Goal: Task Accomplishment & Management: Use online tool/utility

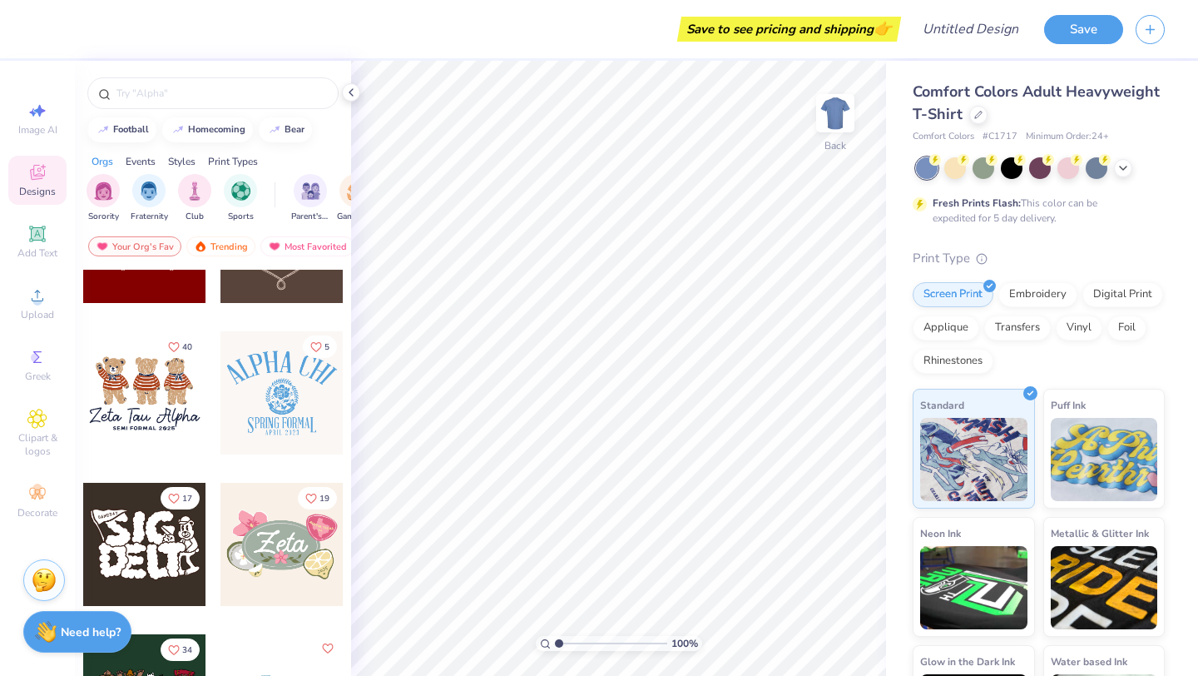
scroll to position [697, 0]
click at [845, 108] on img at bounding box center [835, 113] width 67 height 67
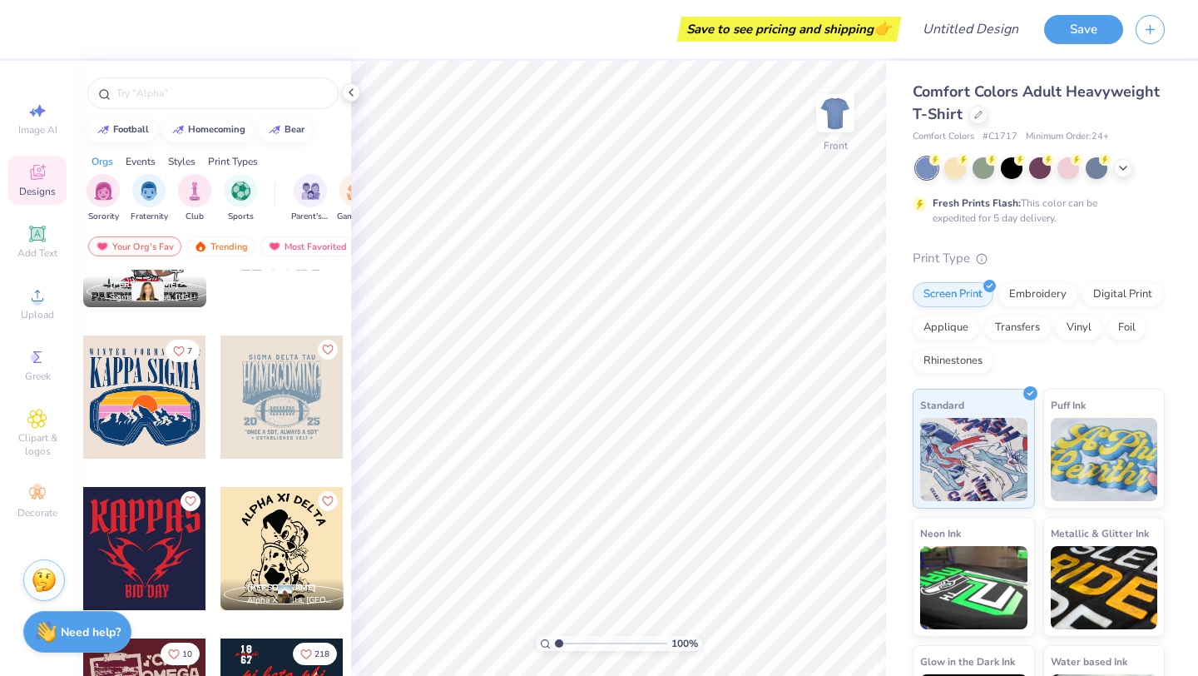
scroll to position [2817, 0]
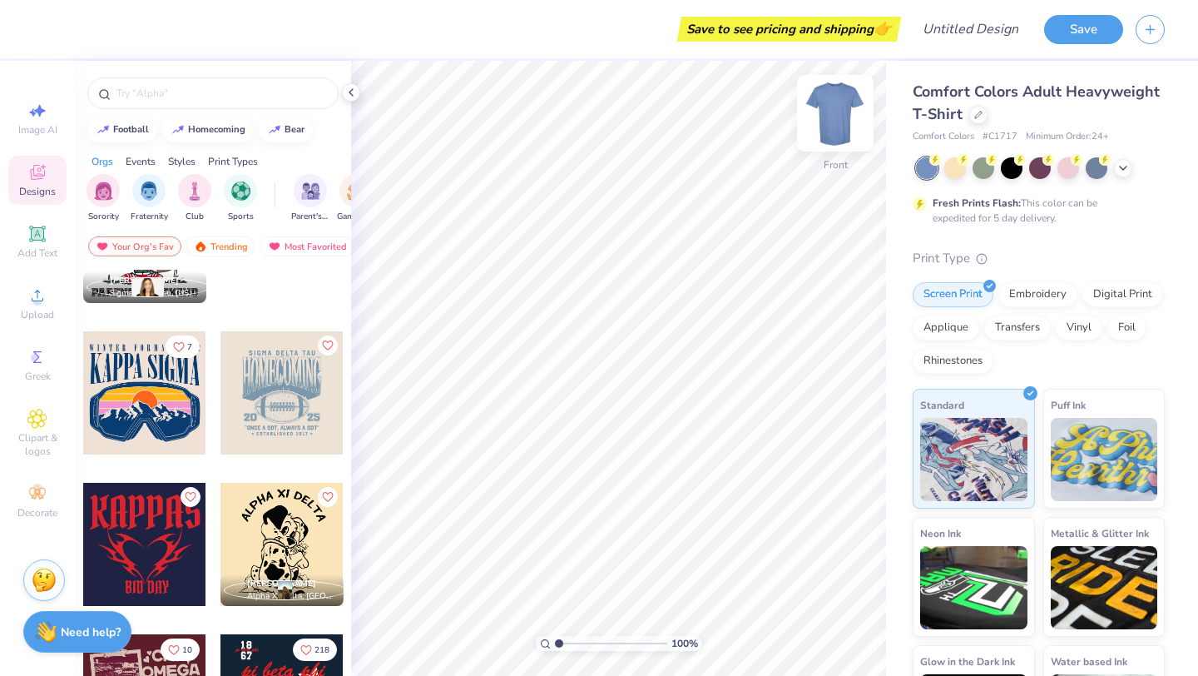
click at [829, 127] on img at bounding box center [835, 113] width 67 height 67
click at [263, 401] on div at bounding box center [282, 392] width 123 height 123
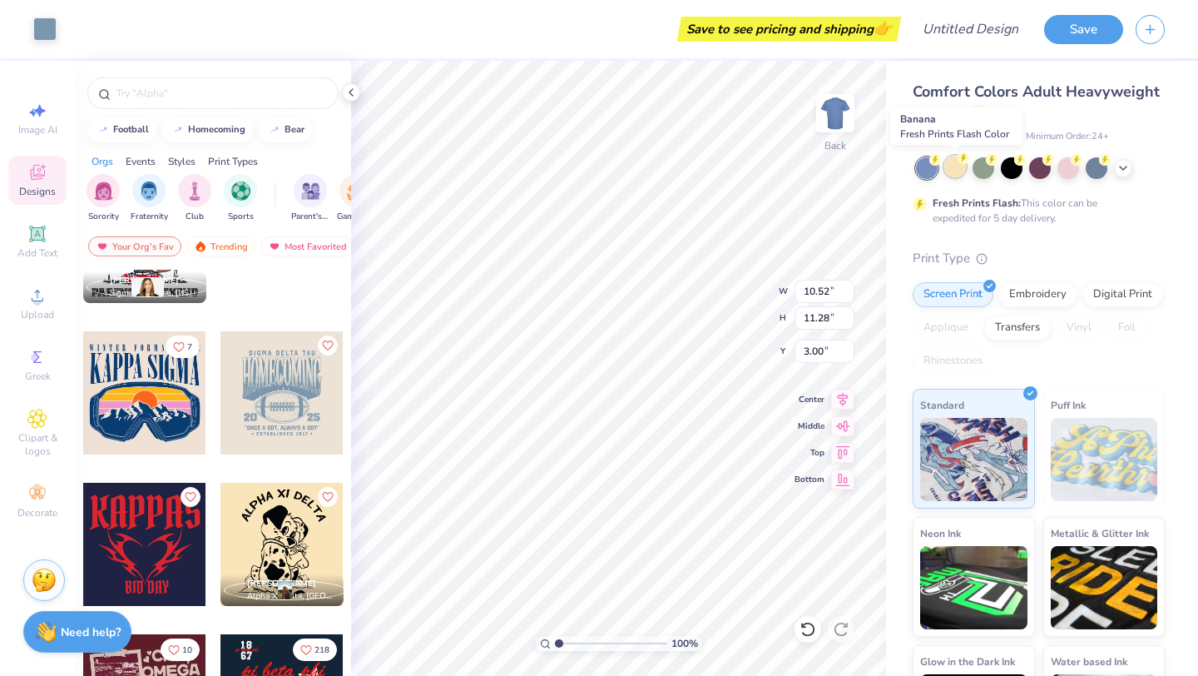
click at [952, 166] on div at bounding box center [956, 167] width 22 height 22
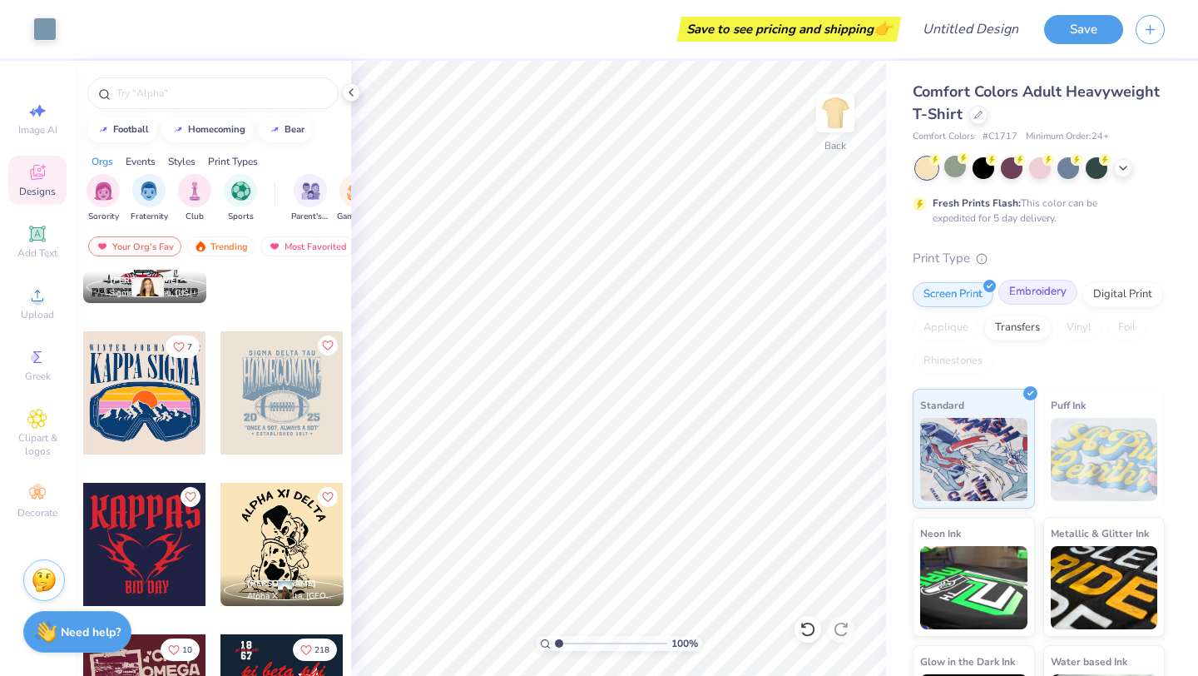
click at [1026, 295] on div "Embroidery" at bounding box center [1038, 292] width 79 height 25
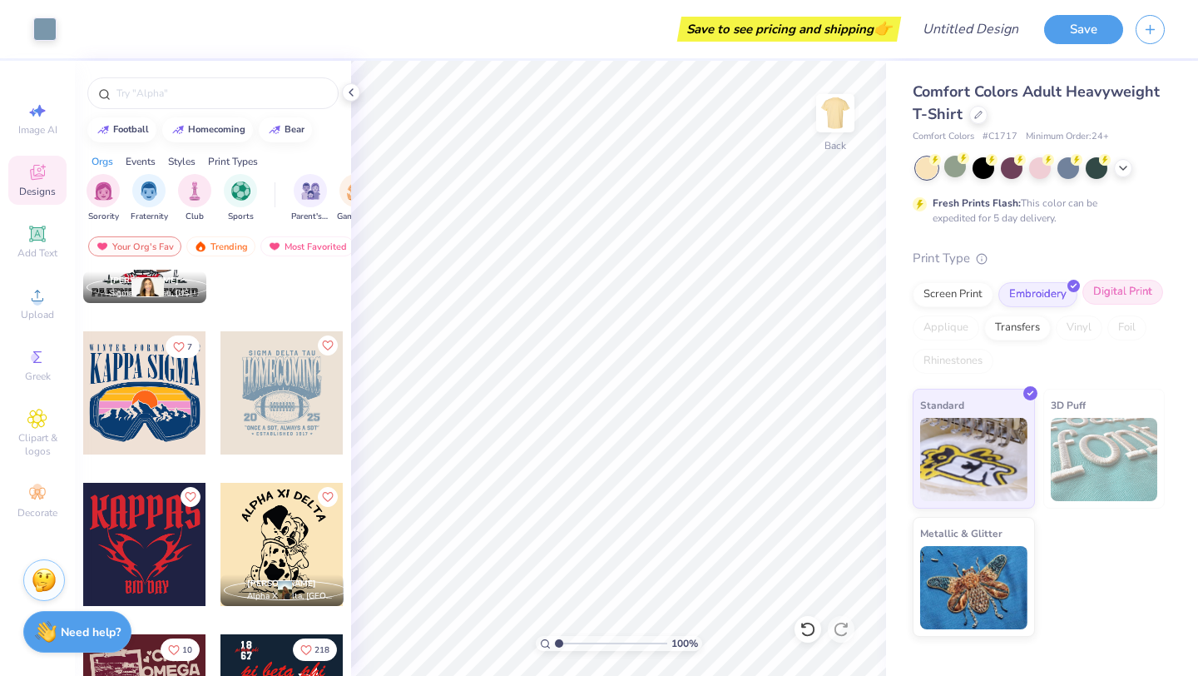
click at [1139, 283] on div "Digital Print" at bounding box center [1123, 292] width 81 height 25
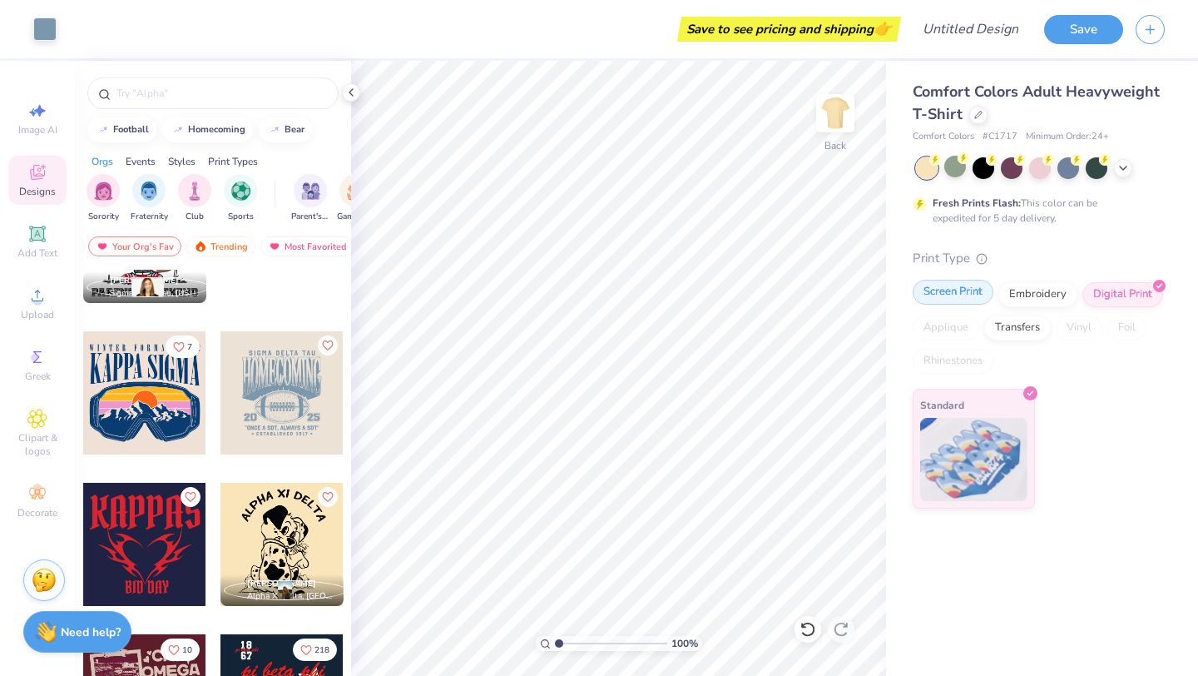
click at [970, 295] on div "Screen Print" at bounding box center [953, 292] width 81 height 25
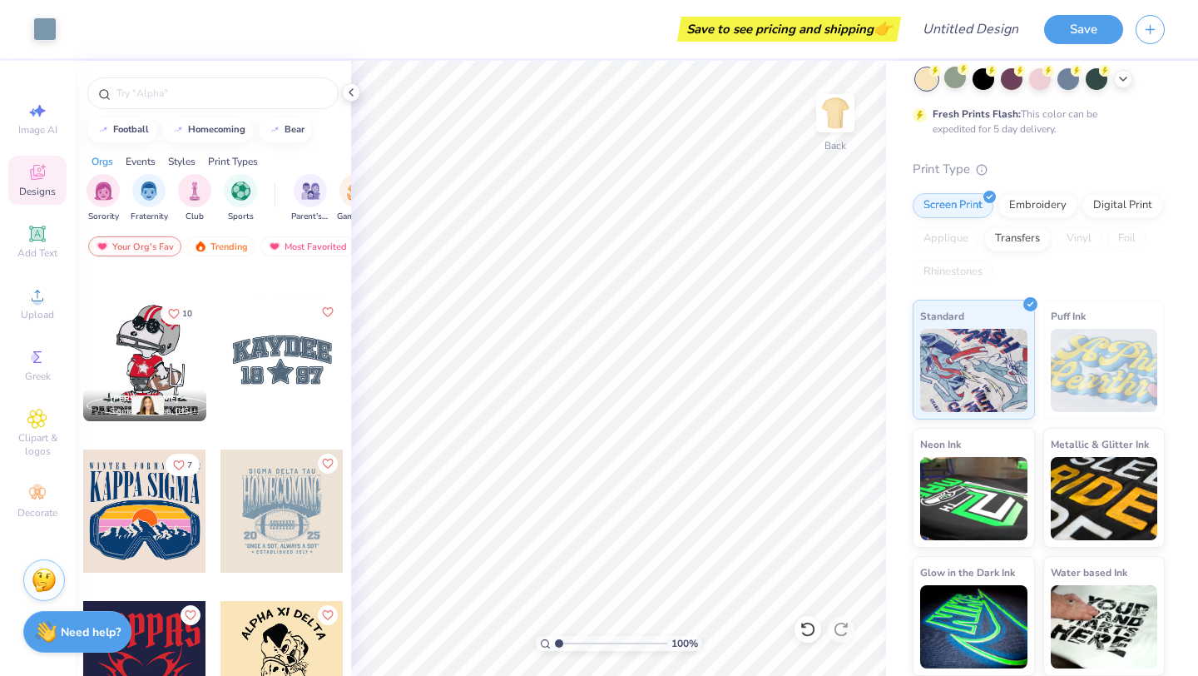
scroll to position [2680, 0]
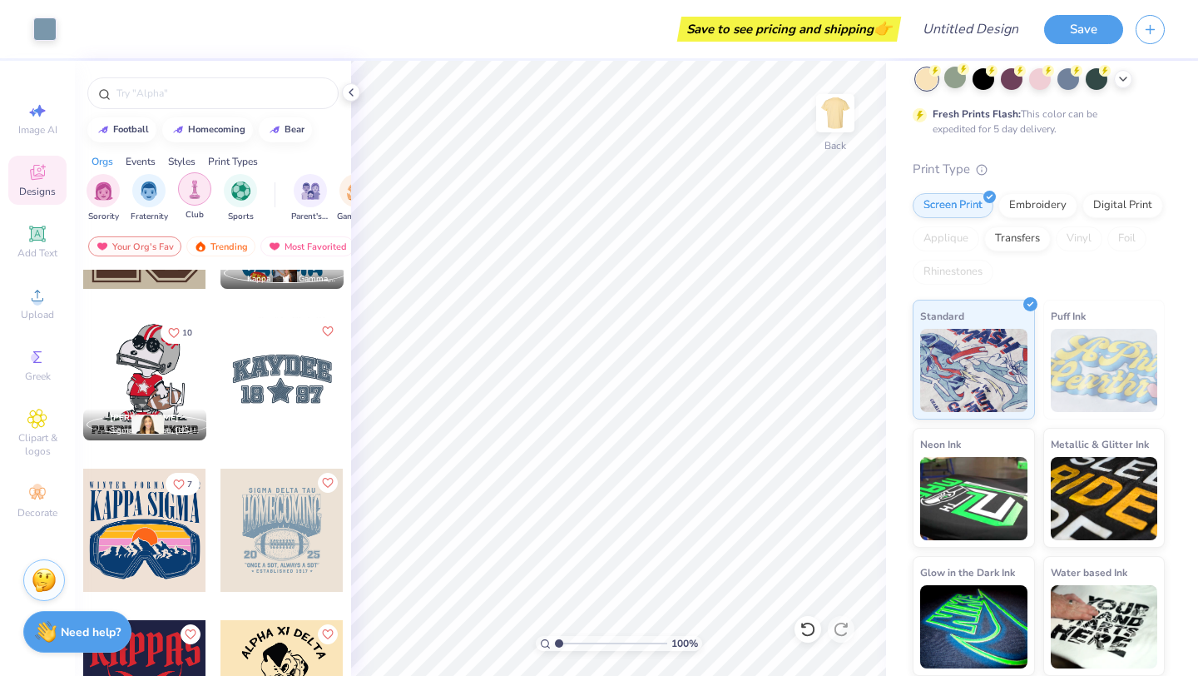
click at [200, 196] on img "filter for Club" at bounding box center [195, 189] width 18 height 19
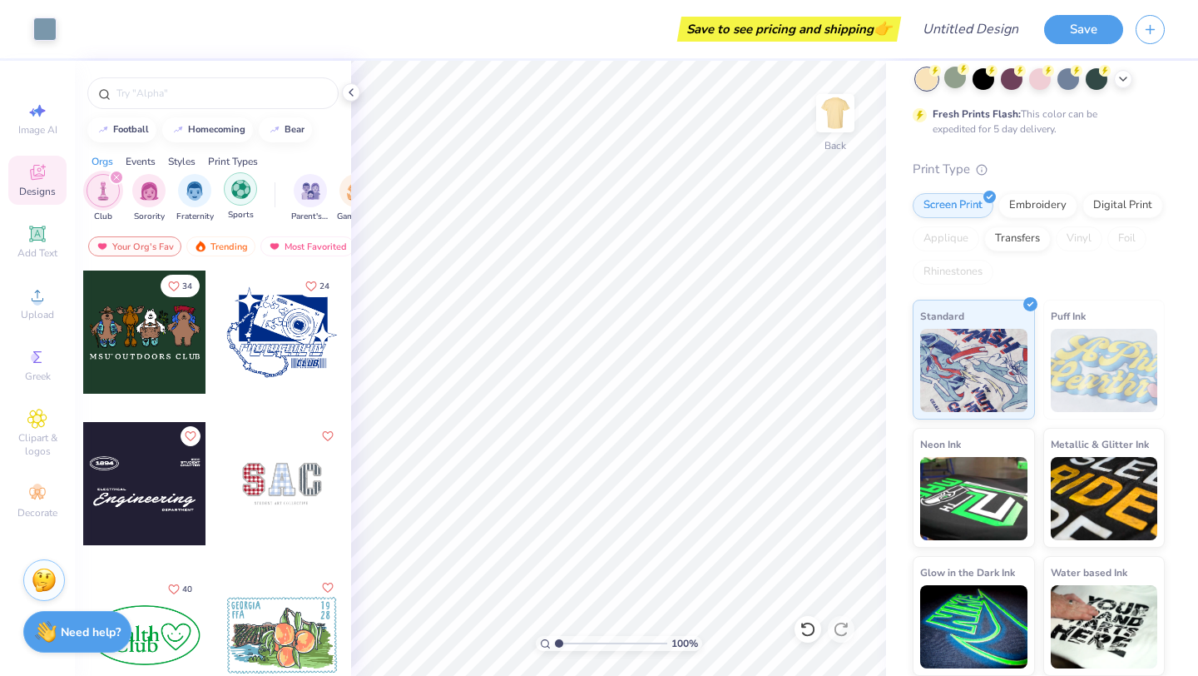
click at [235, 193] on img "filter for Sports" at bounding box center [240, 189] width 19 height 19
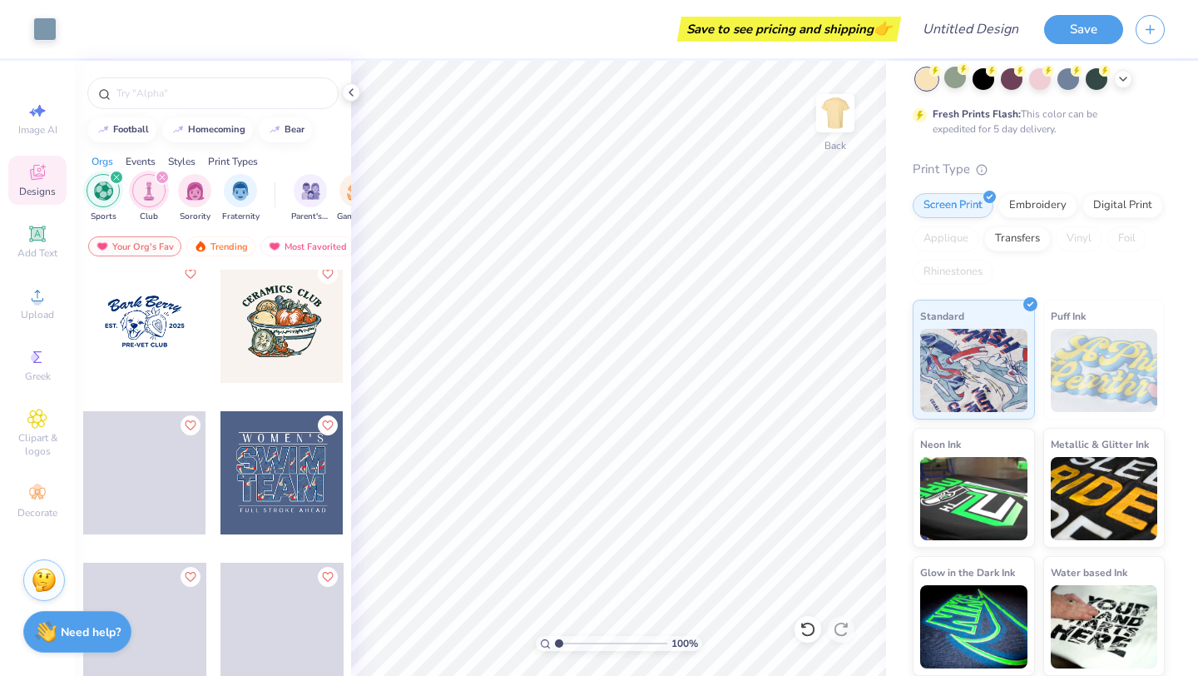
scroll to position [2135, 0]
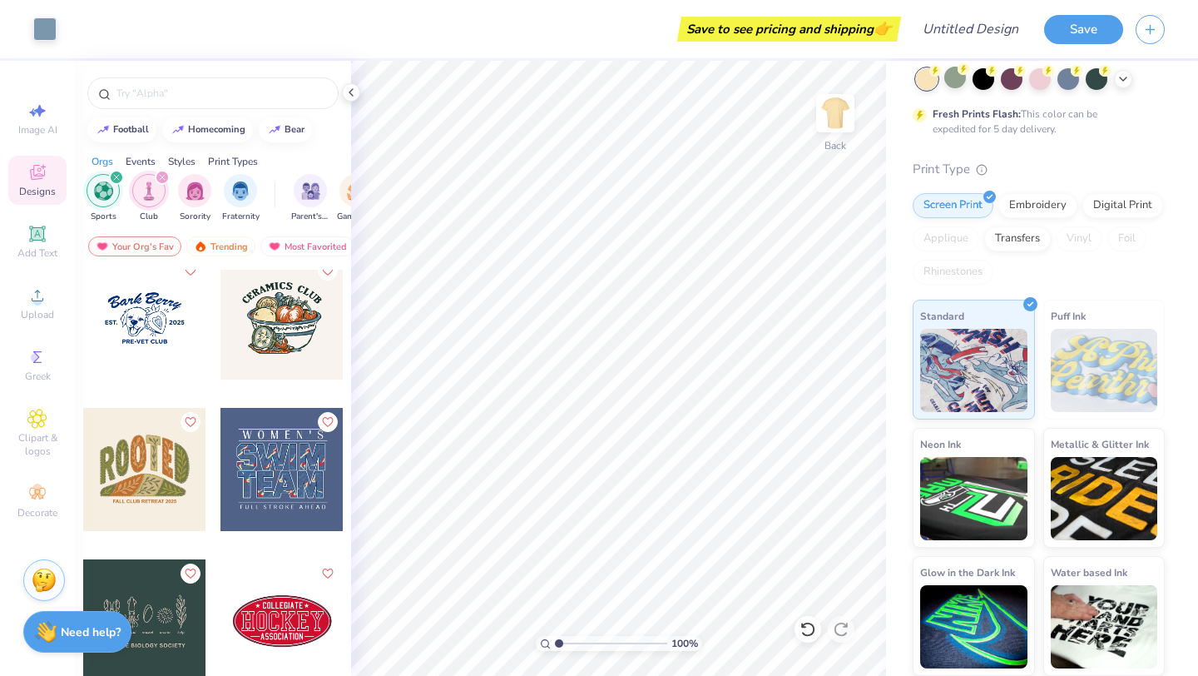
click at [162, 333] on div at bounding box center [144, 317] width 123 height 123
type input "9.86"
type input "0.69"
type input "12.98"
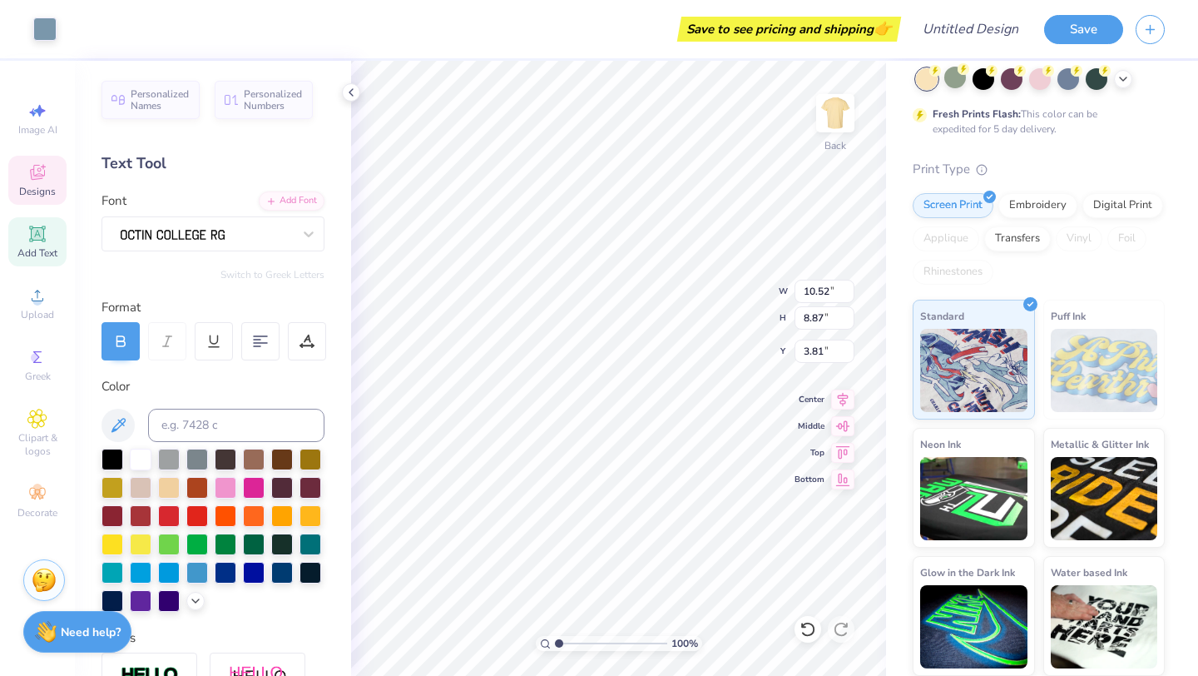
type input "3.63"
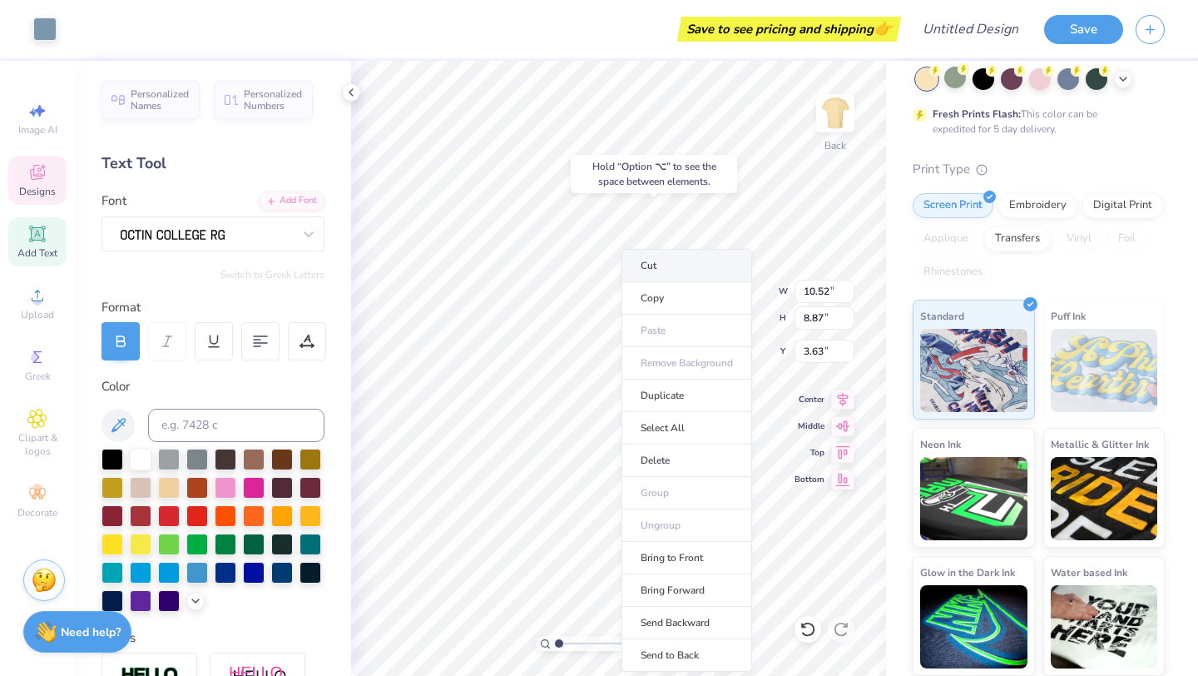
click at [694, 270] on li "Cut" at bounding box center [687, 265] width 131 height 33
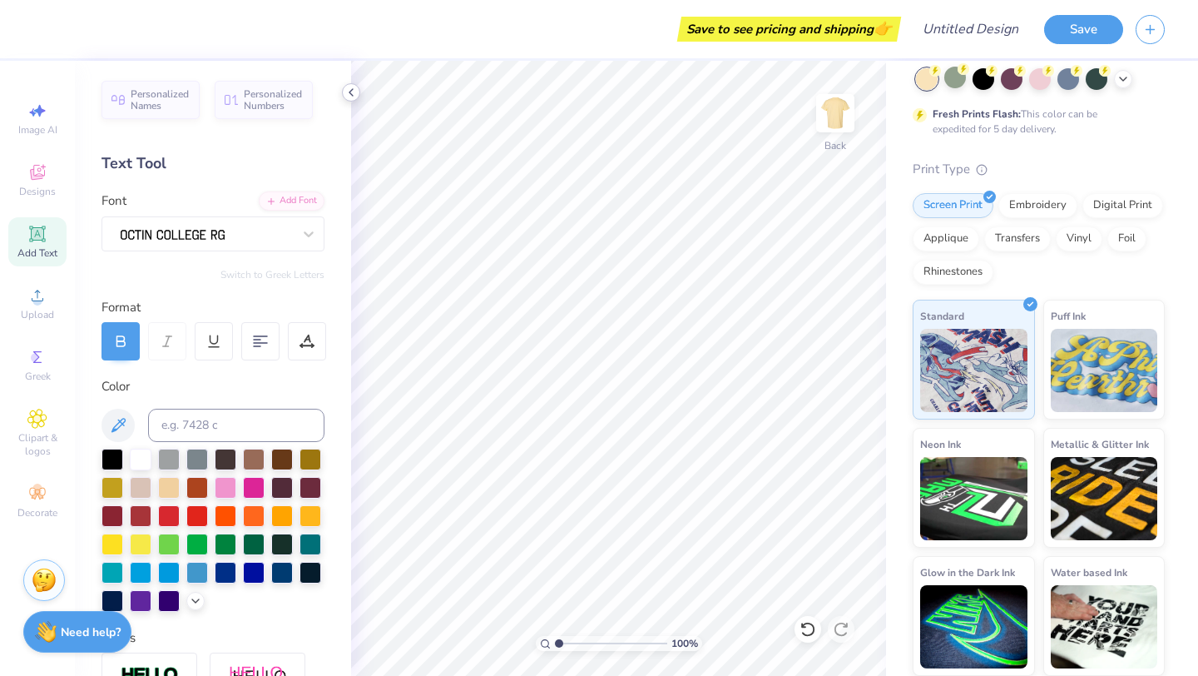
click at [355, 95] on icon at bounding box center [351, 92] width 13 height 13
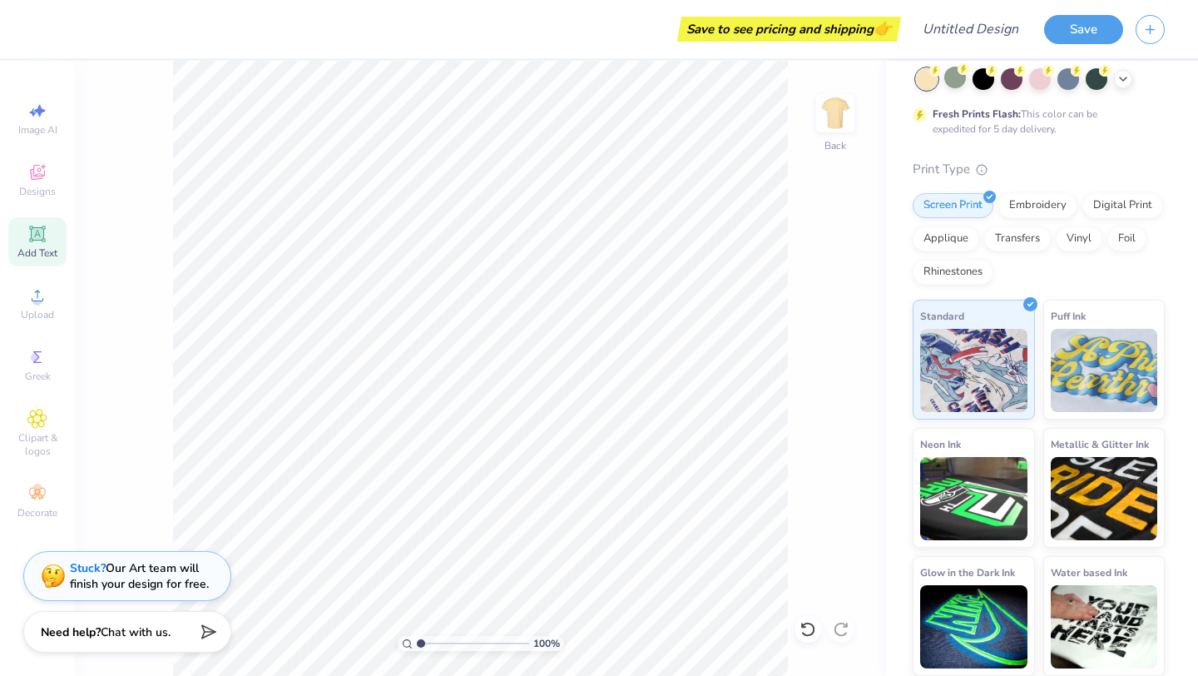
click at [47, 241] on icon at bounding box center [37, 234] width 20 height 20
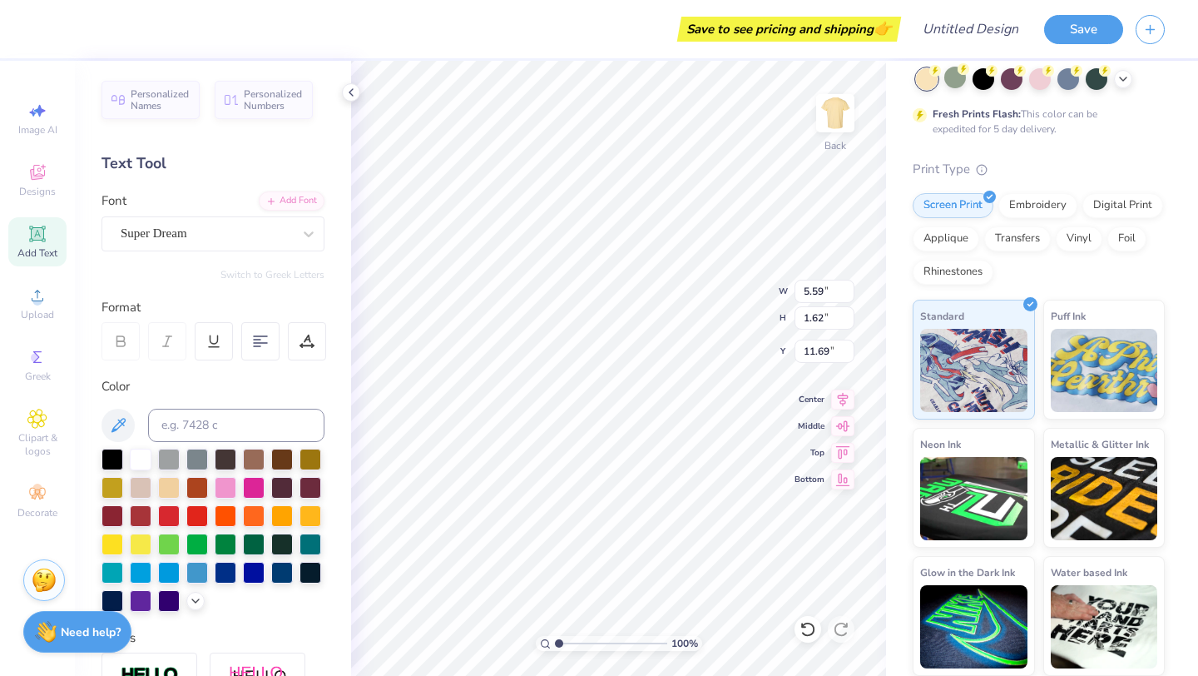
click at [51, 243] on div "Add Text" at bounding box center [37, 241] width 58 height 49
click at [36, 173] on icon at bounding box center [37, 172] width 20 height 20
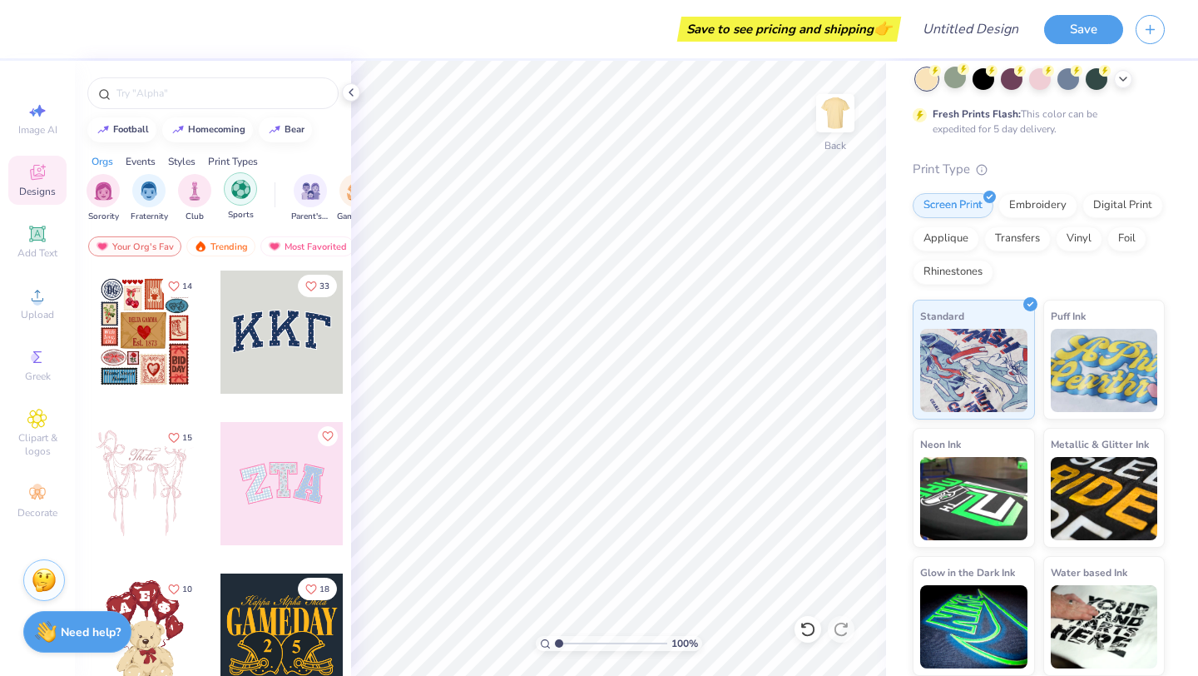
click at [231, 183] on img "filter for Sports" at bounding box center [240, 189] width 19 height 19
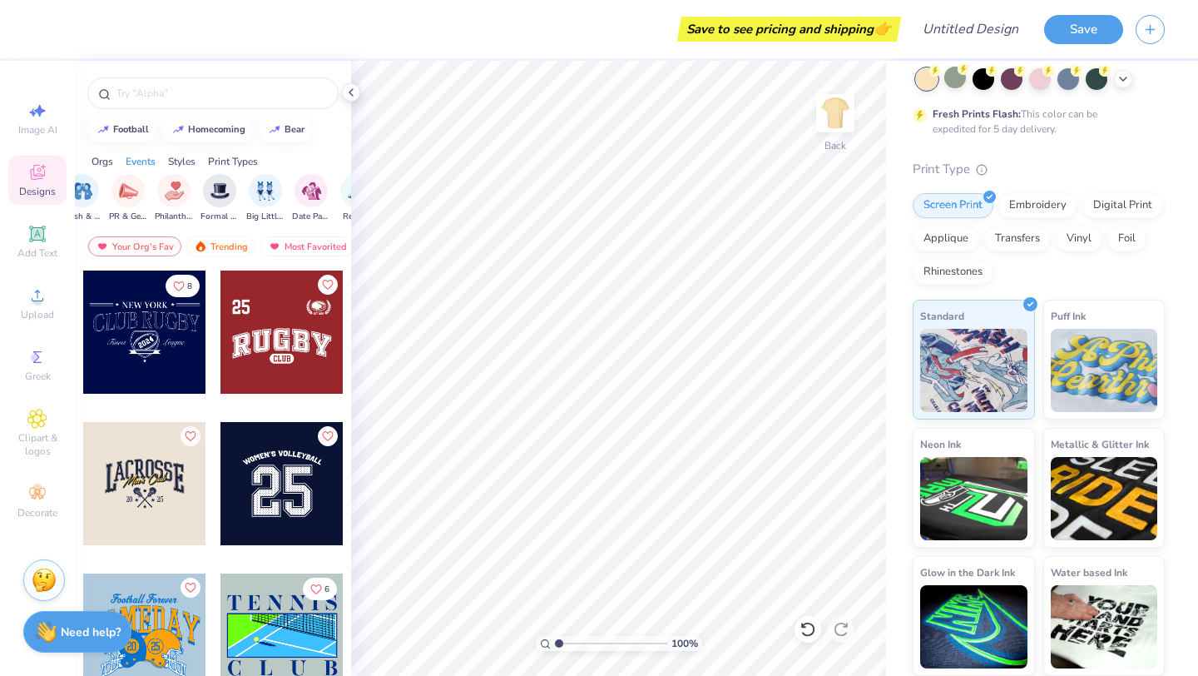
scroll to position [0, 328]
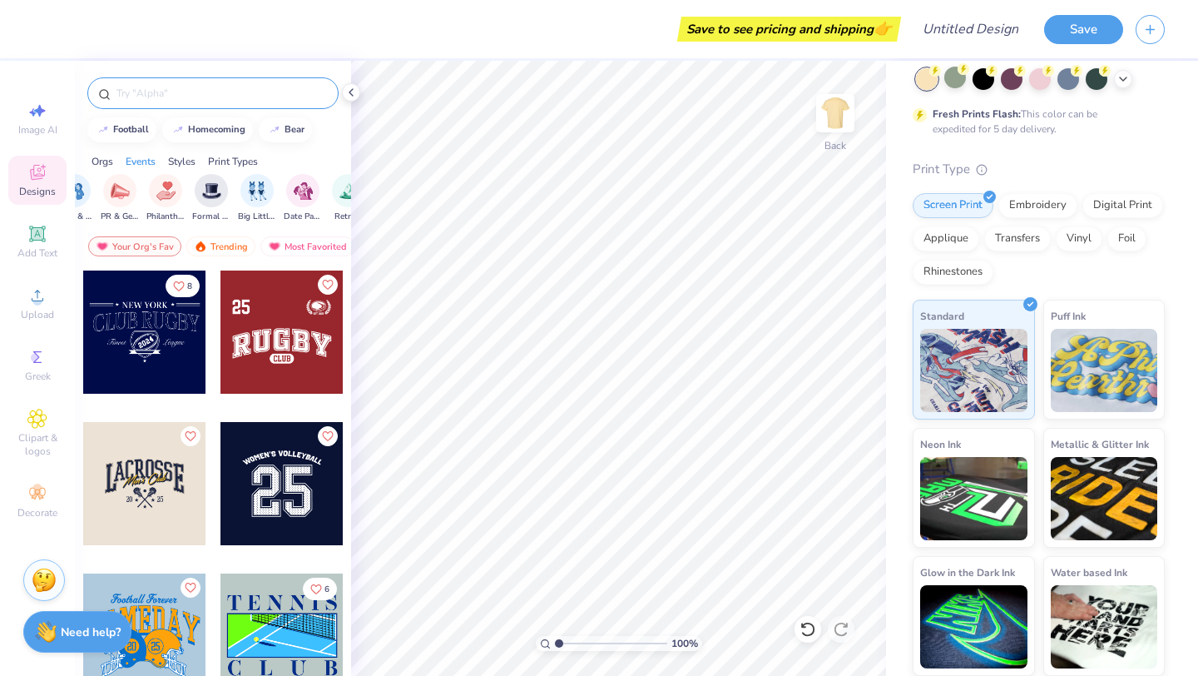
click at [229, 101] on input "text" at bounding box center [221, 93] width 213 height 17
type input "marketing"
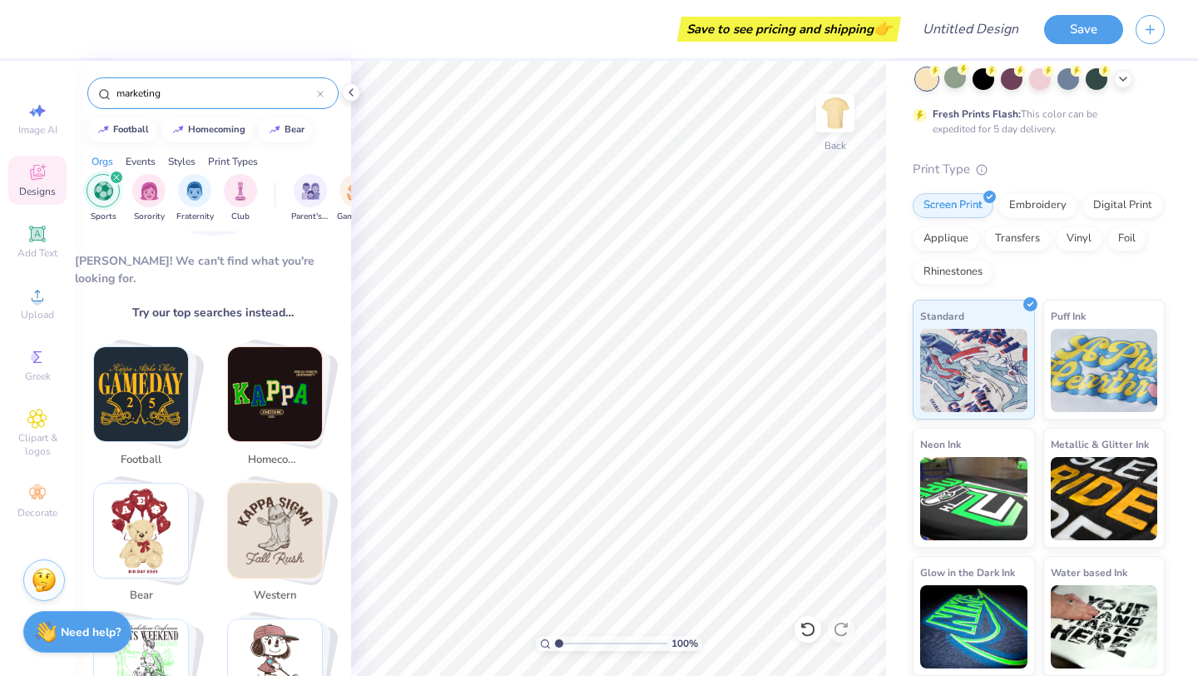
scroll to position [22, 0]
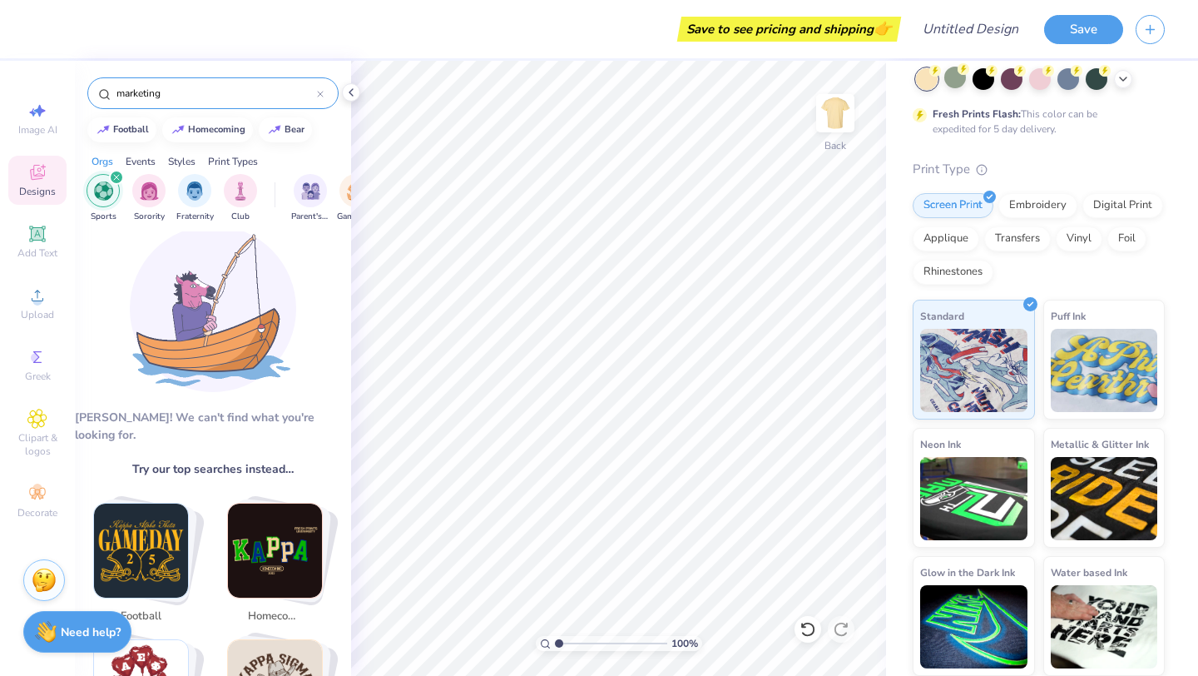
click at [318, 93] on icon at bounding box center [320, 94] width 7 height 7
click at [207, 91] on input "social" at bounding box center [216, 93] width 202 height 17
type input "media"
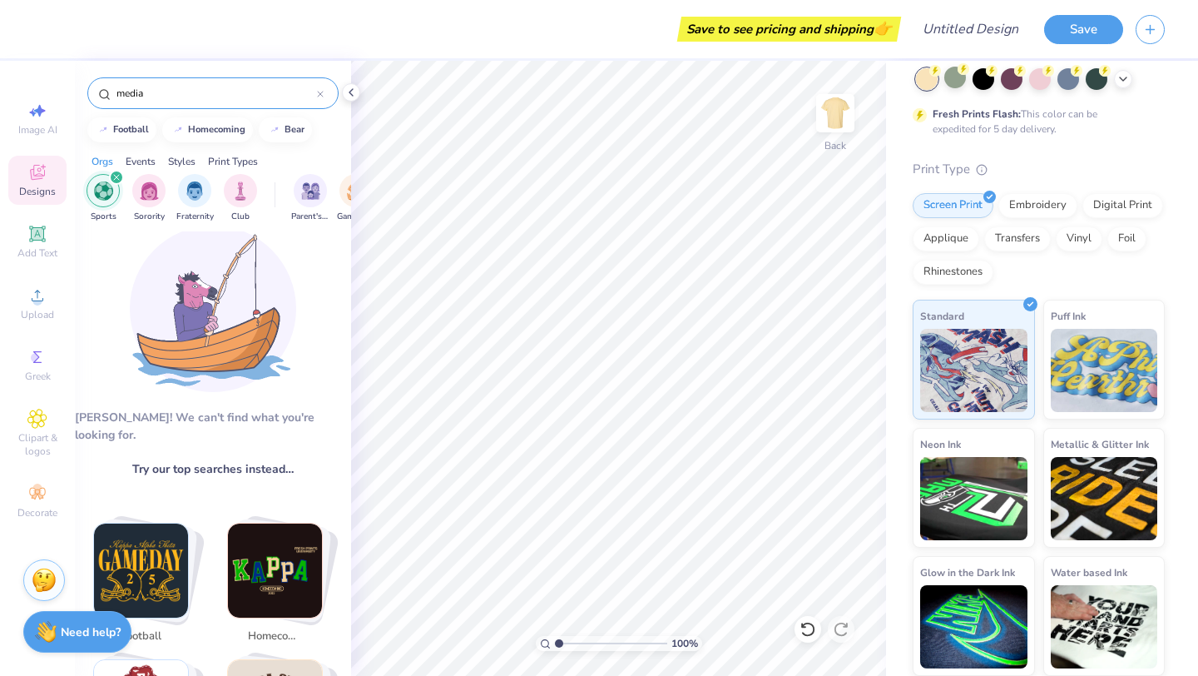
click at [244, 101] on input "media" at bounding box center [216, 93] width 202 height 17
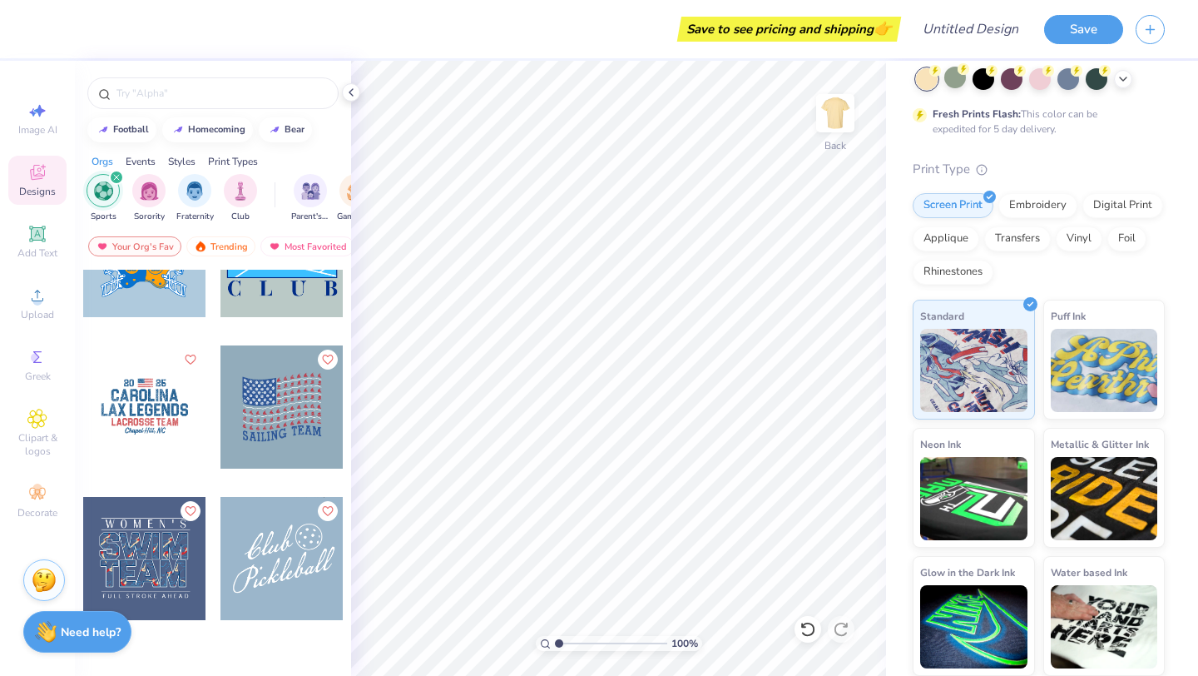
scroll to position [0, 0]
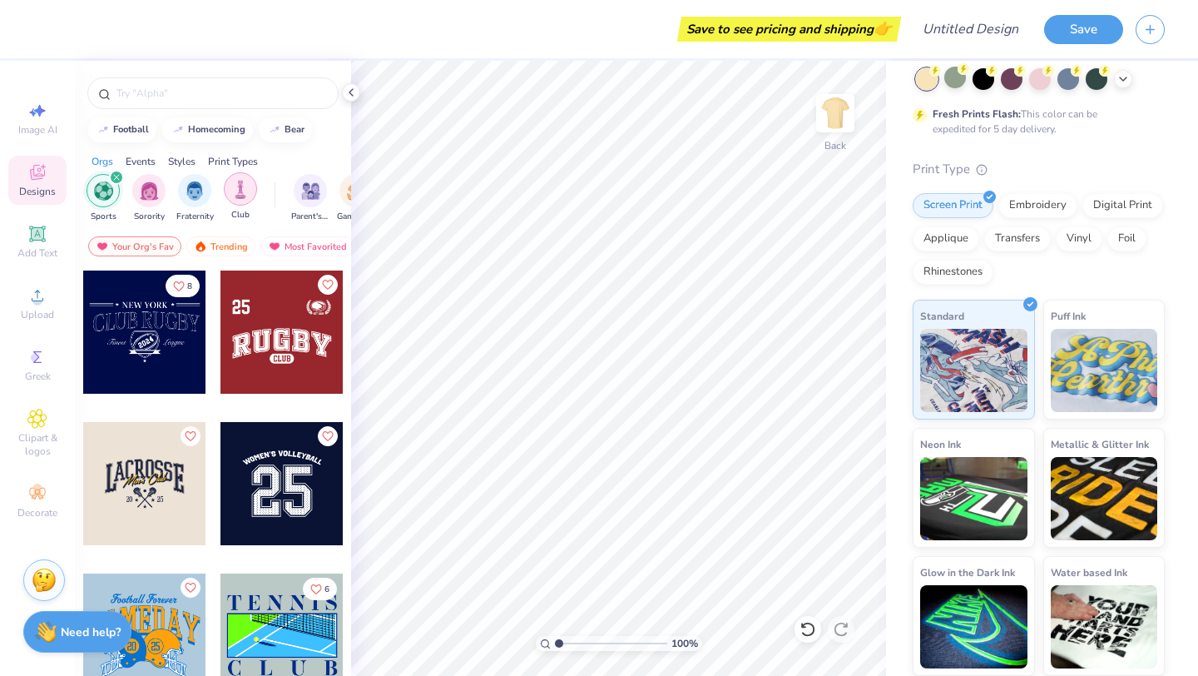
click at [224, 192] on div "filter for Club" at bounding box center [240, 188] width 33 height 33
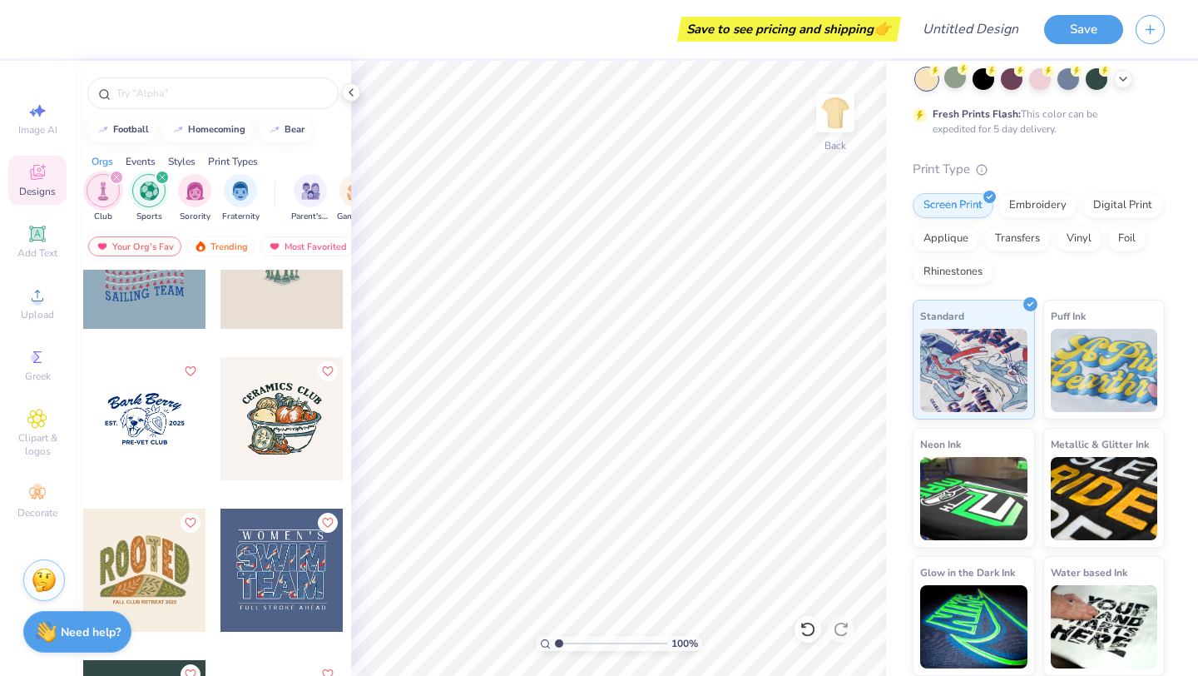
scroll to position [2042, 0]
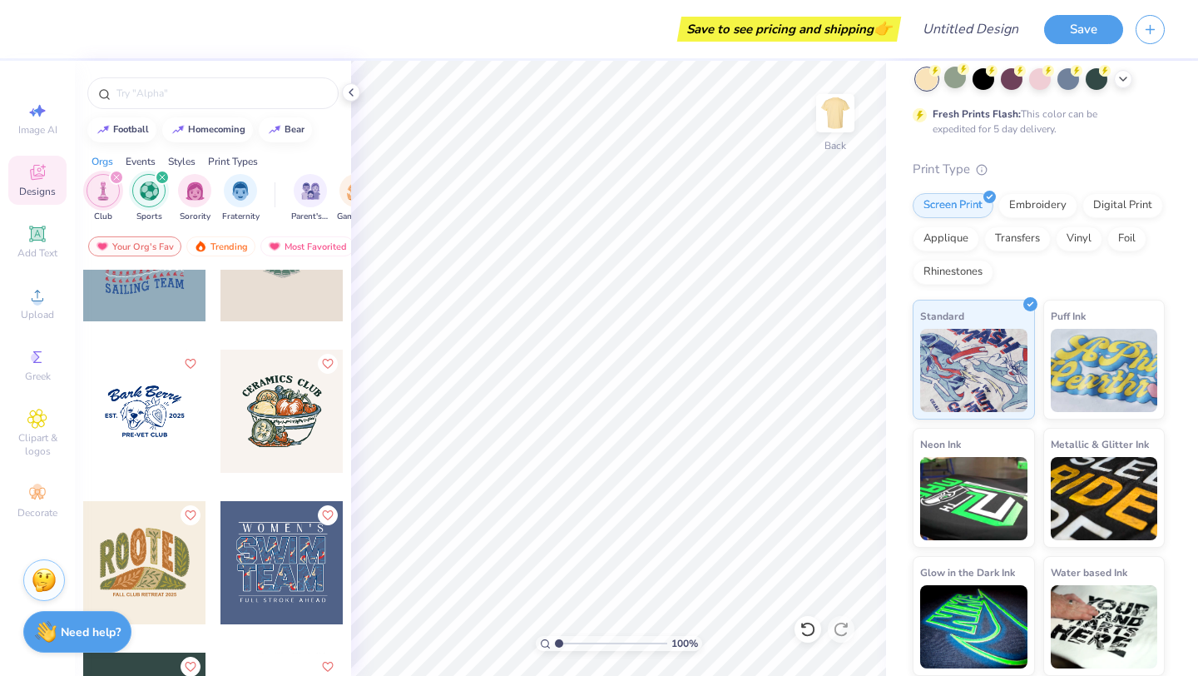
click at [177, 405] on div at bounding box center [144, 411] width 123 height 123
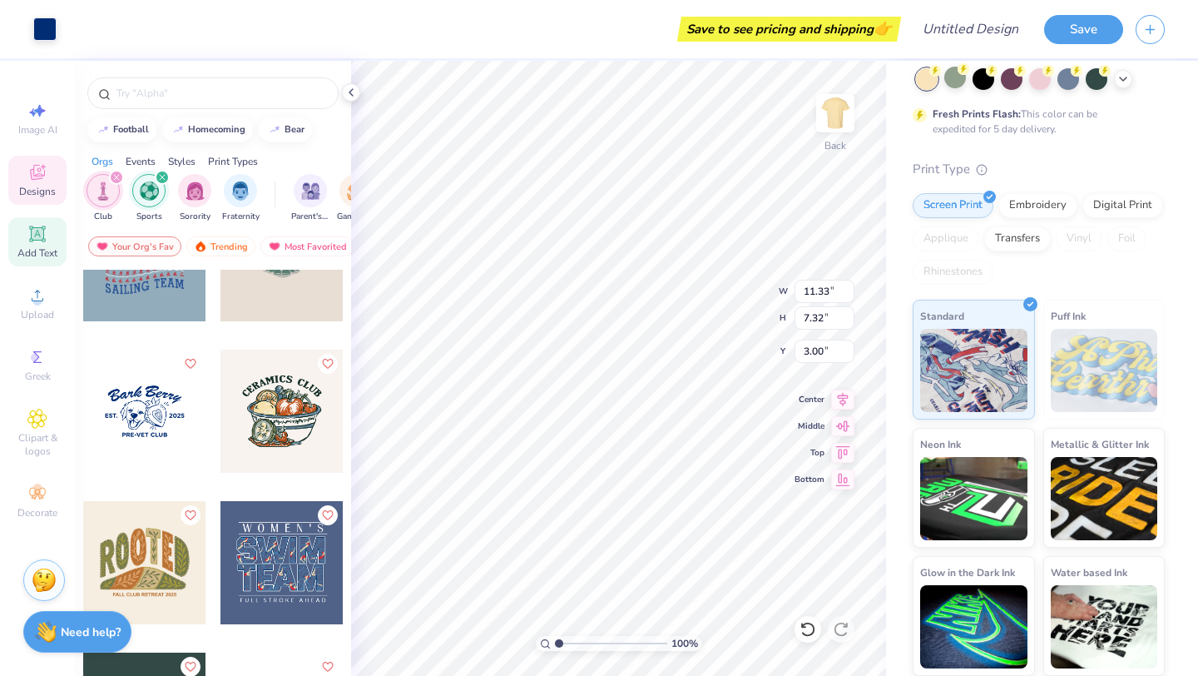
click at [44, 236] on icon at bounding box center [37, 234] width 20 height 20
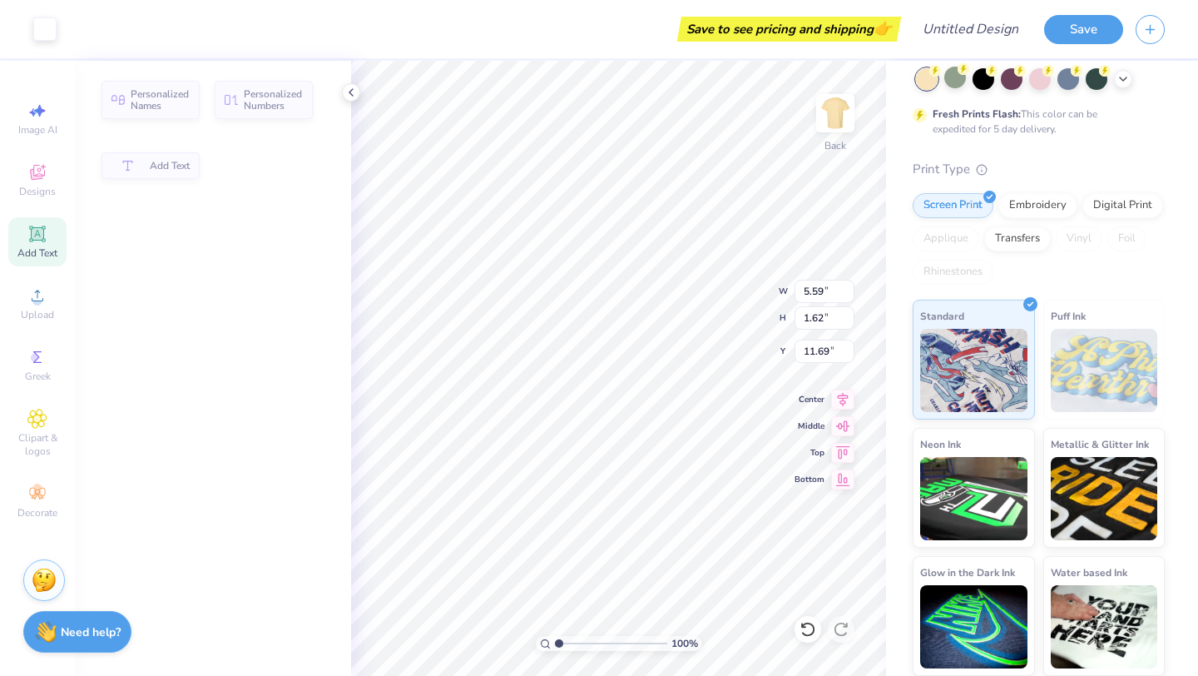
type input "5.59"
type input "1.62"
type input "11.69"
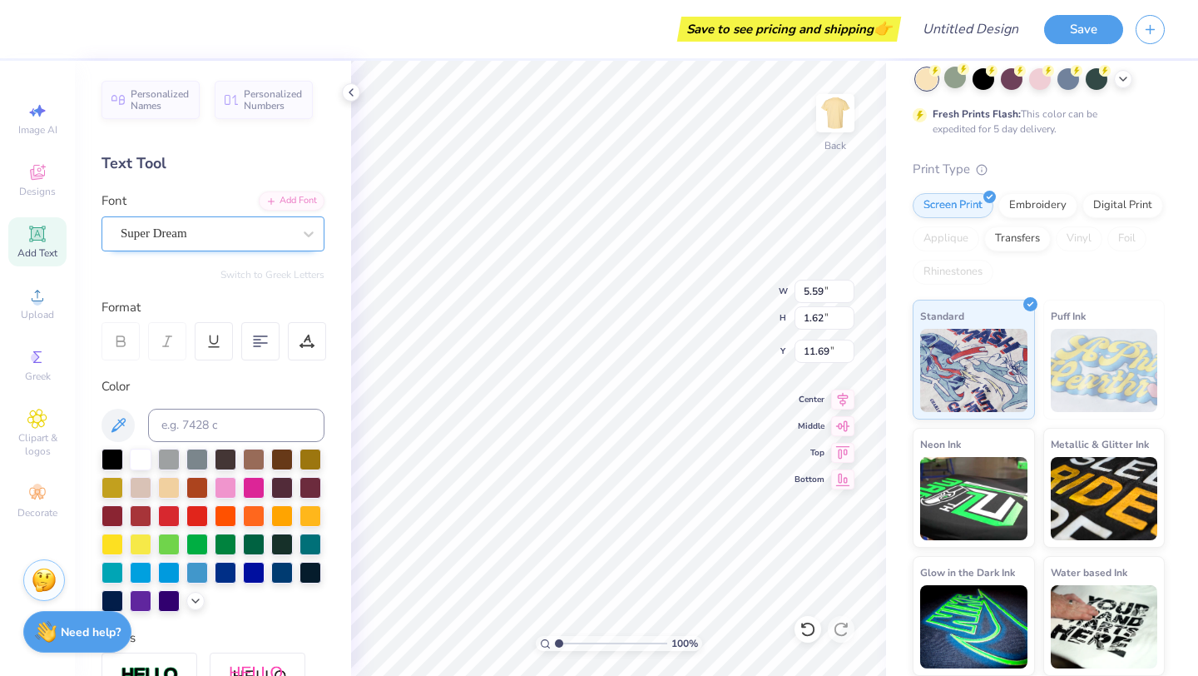
type input "11.33"
type input "7.32"
type input "3.00"
type input "10.55"
type input "2.56"
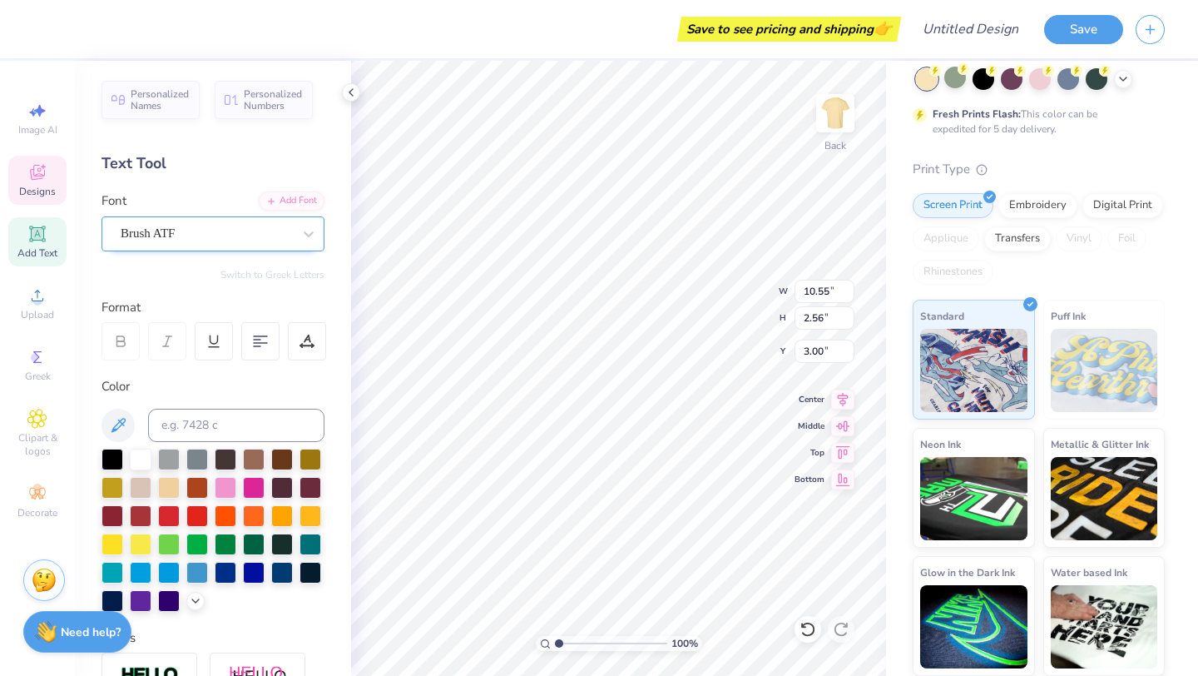
scroll to position [0, 3]
type textarea "Market Yourself"
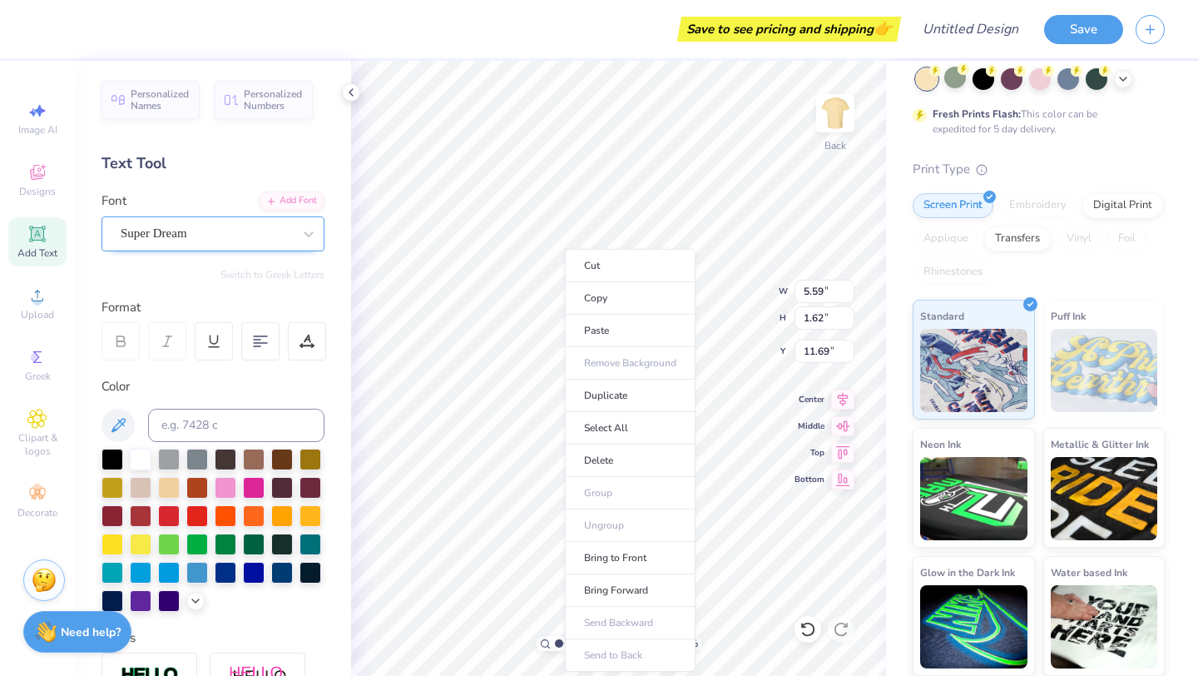
type input "5.59"
type input "1.62"
type input "11.69"
click at [649, 258] on li "Cut" at bounding box center [630, 265] width 131 height 33
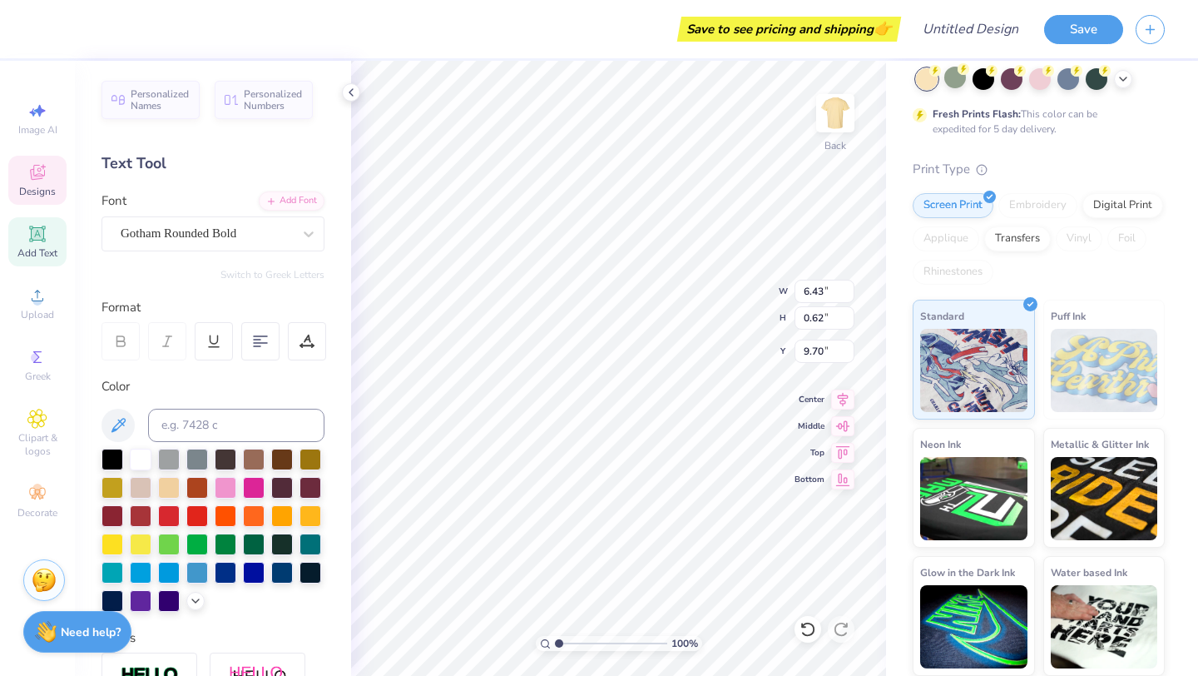
scroll to position [0, 0]
type textarea "TMA"
type input "14.17"
type input "2.70"
type input "2.93"
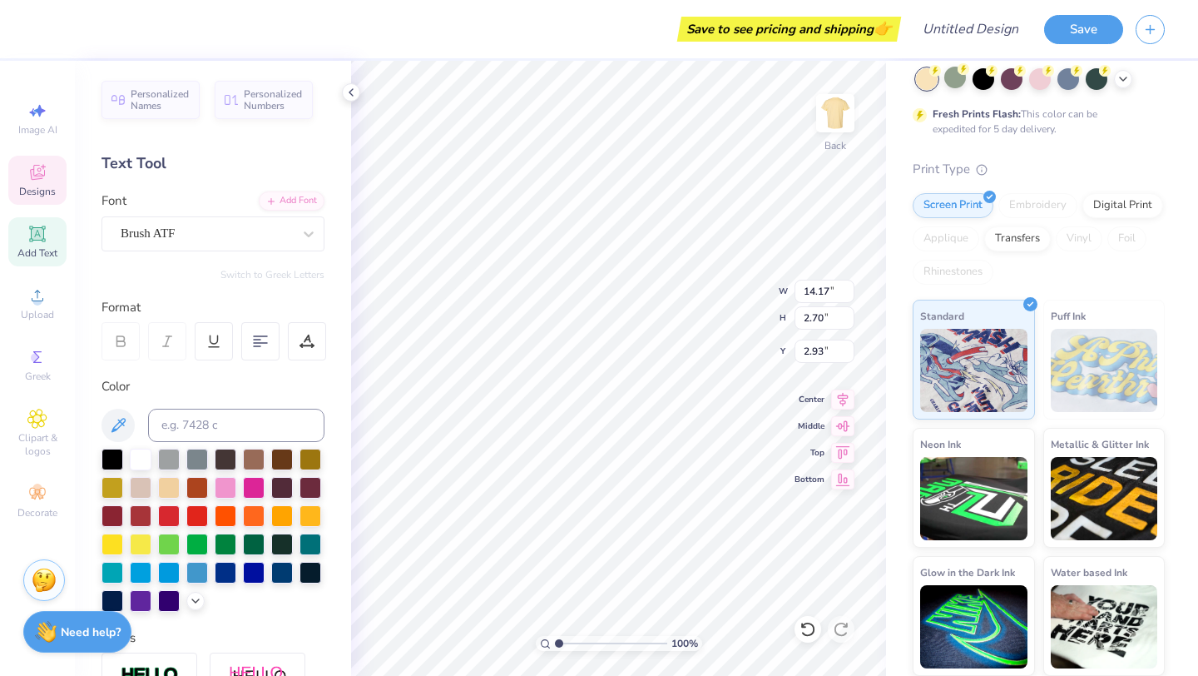
scroll to position [0, 3]
type textarea "Tech Marketing"
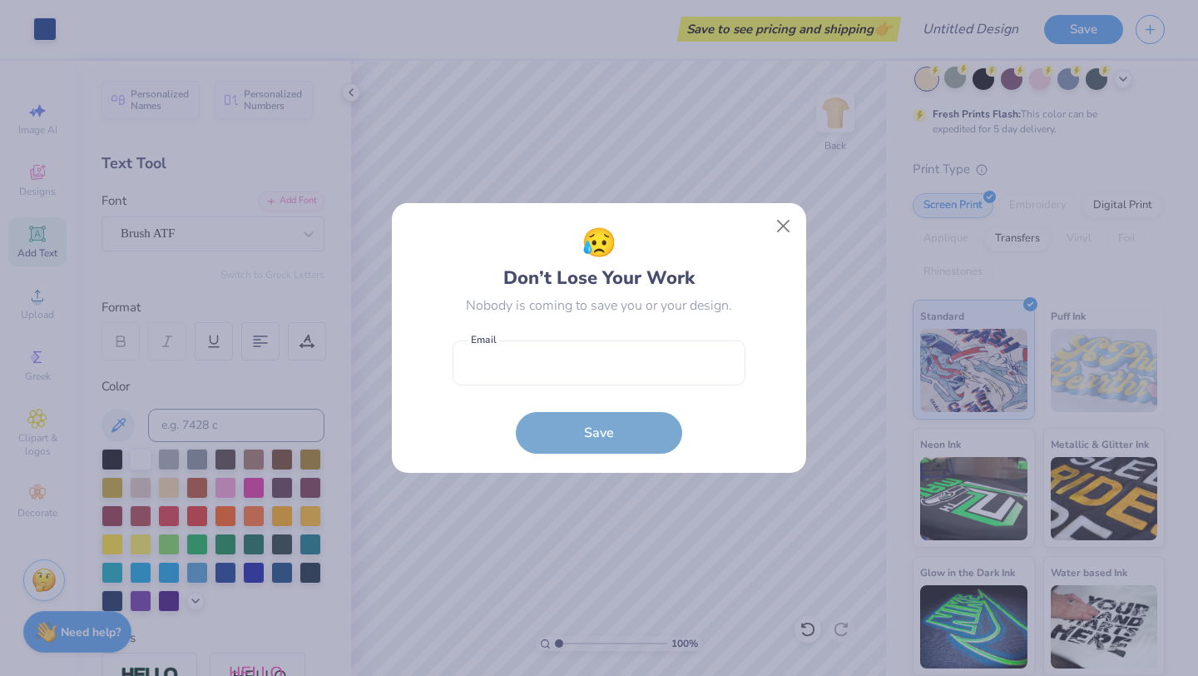
click at [766, 228] on div "😥 Don’t Lose Your Work Nobody is coming to save you or your design. Email is a …" at bounding box center [599, 338] width 377 height 232
click at [781, 226] on button "Close" at bounding box center [784, 227] width 32 height 32
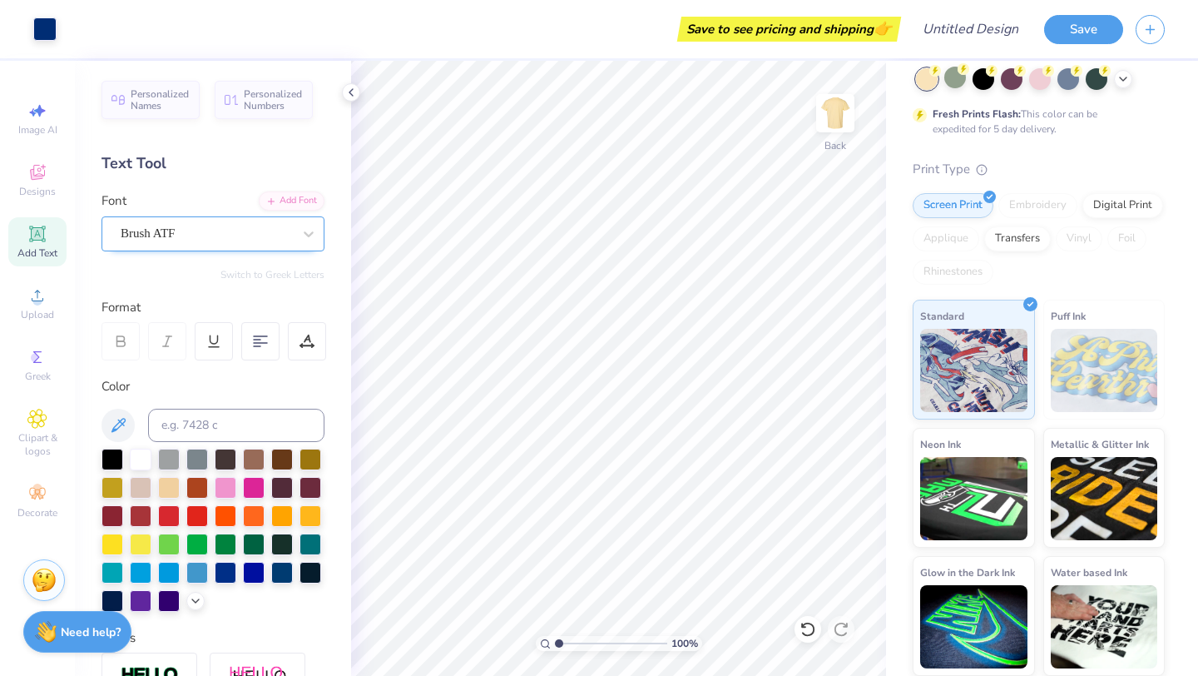
click at [230, 236] on div "Brush ATF" at bounding box center [206, 234] width 175 height 26
click at [295, 241] on div at bounding box center [309, 234] width 30 height 30
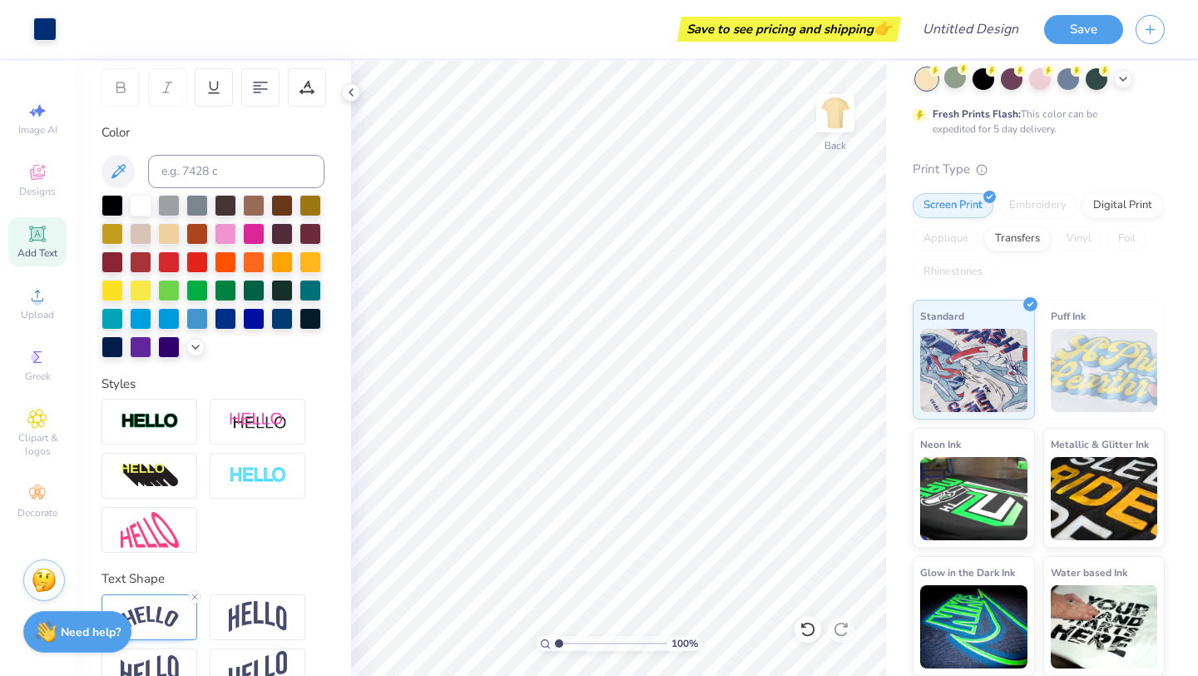
scroll to position [291, 0]
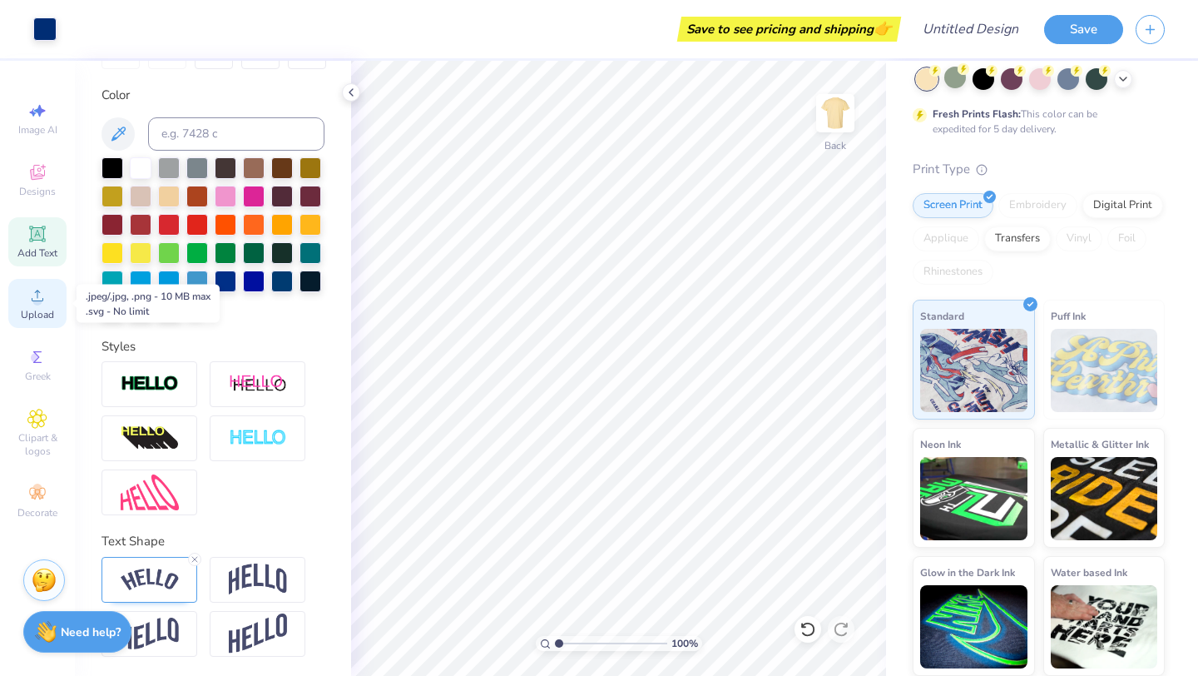
click at [47, 308] on span "Upload" at bounding box center [37, 314] width 33 height 13
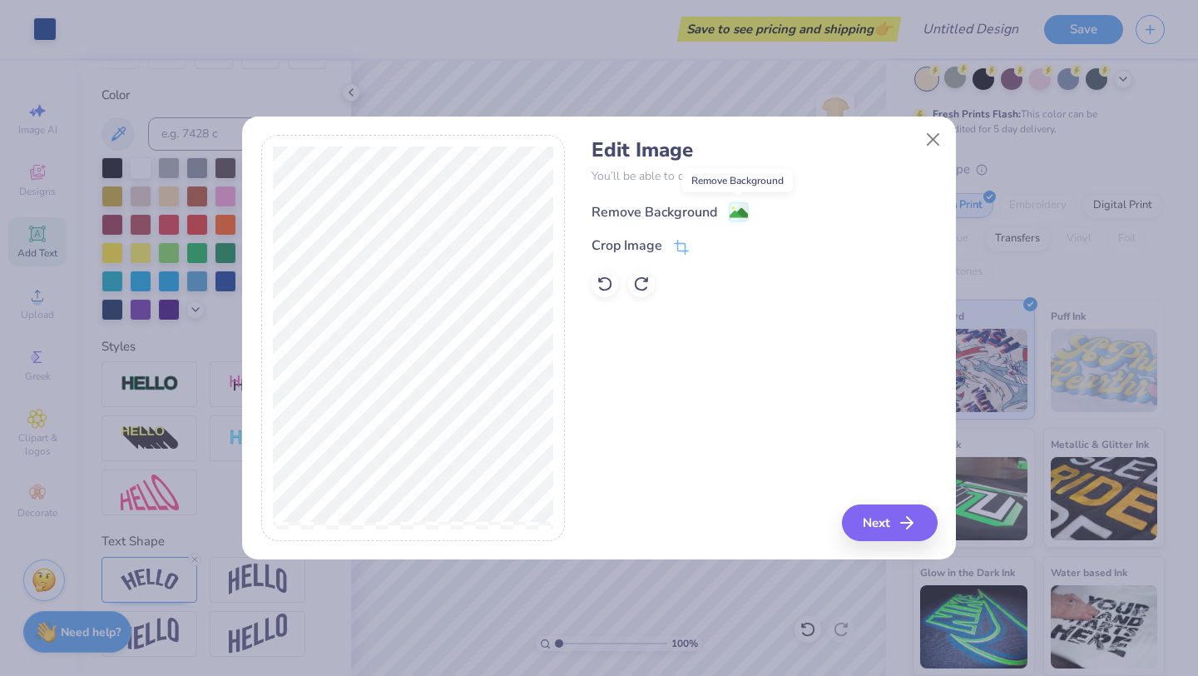
click at [732, 214] on image at bounding box center [739, 213] width 18 height 18
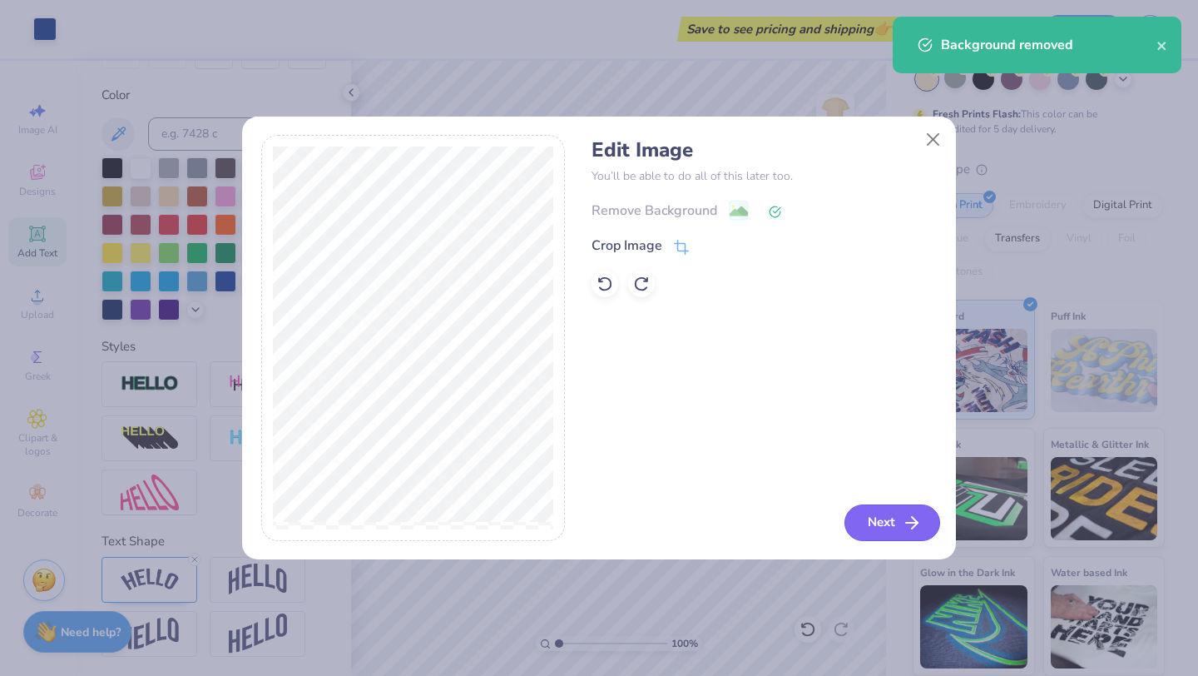
click at [879, 513] on button "Next" at bounding box center [893, 522] width 96 height 37
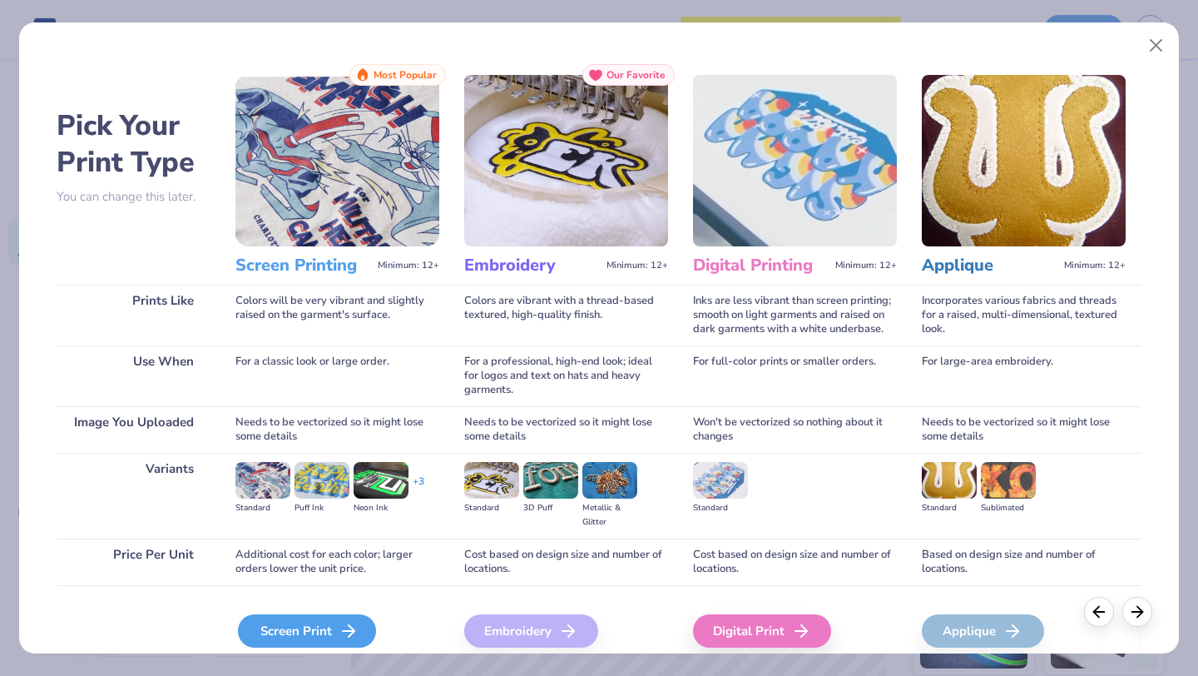
click at [348, 623] on icon at bounding box center [349, 631] width 20 height 20
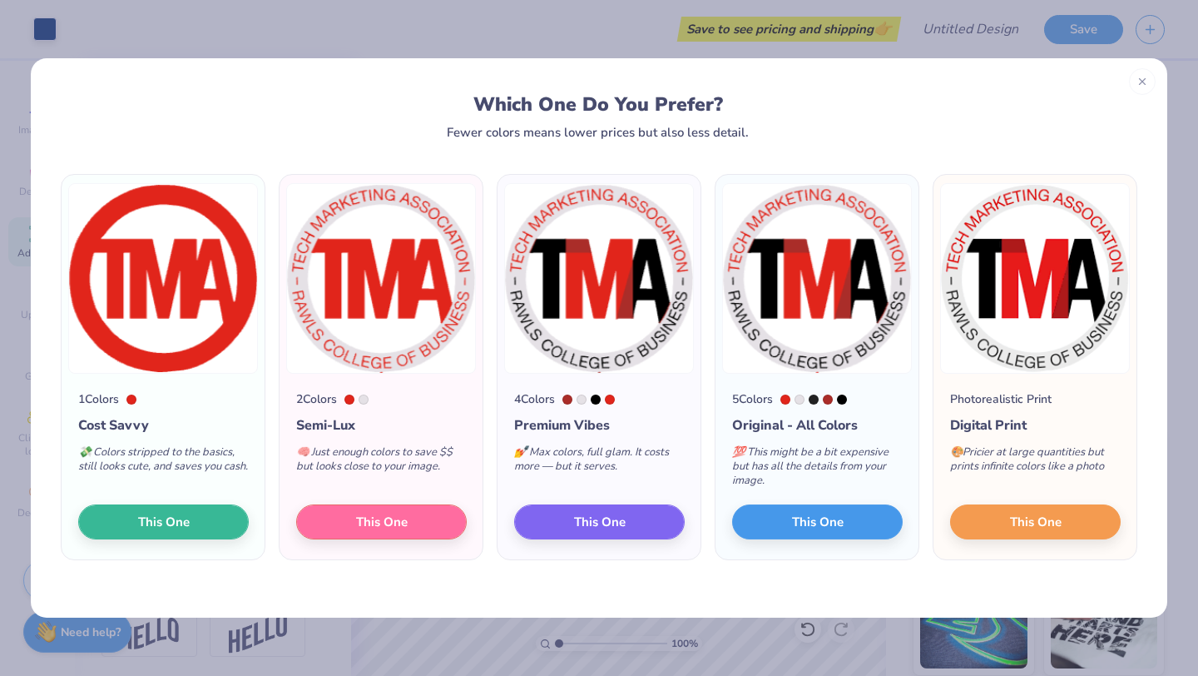
click at [801, 397] on div at bounding box center [800, 399] width 10 height 10
click at [801, 399] on div at bounding box center [800, 399] width 10 height 10
click at [816, 399] on div at bounding box center [814, 399] width 10 height 10
click at [412, 518] on button "This One" at bounding box center [381, 519] width 171 height 35
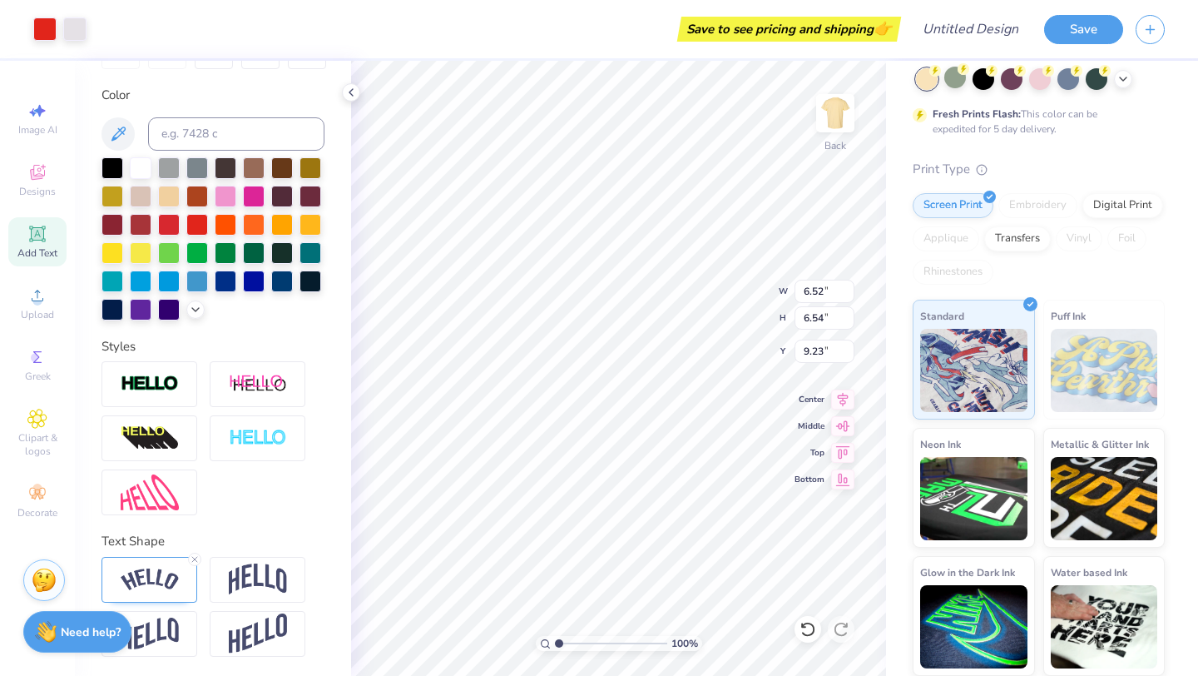
type input "4.01"
type input "4.24"
type input "4.85"
type input "3.83"
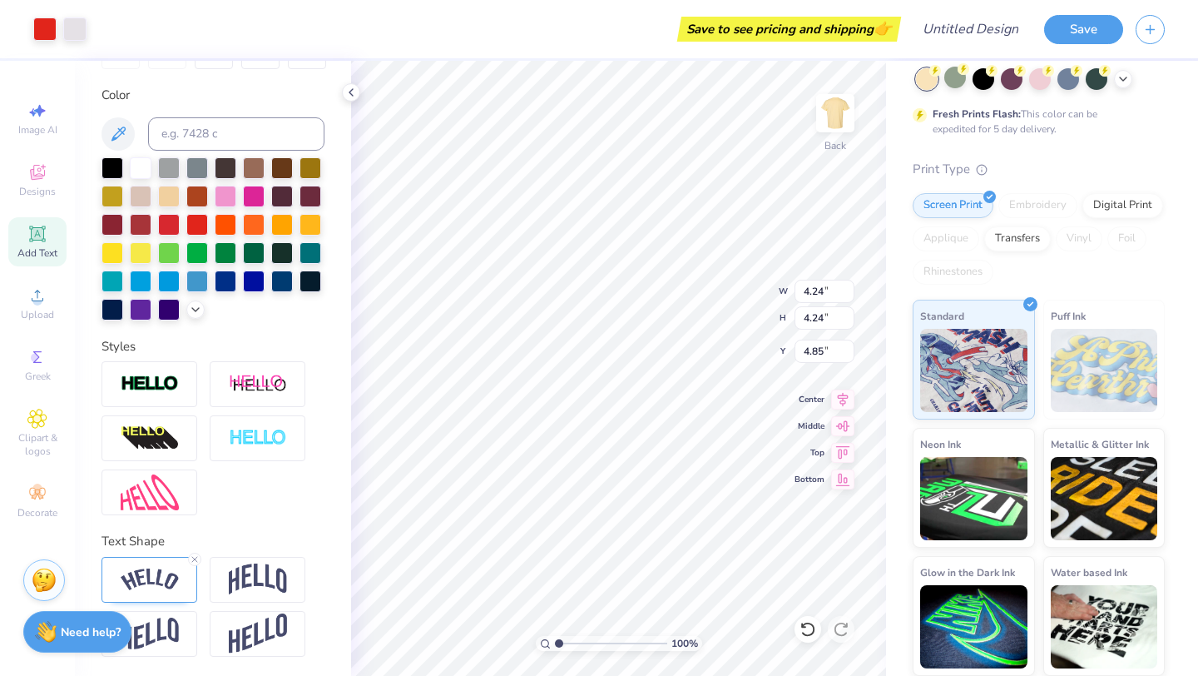
type input "3.84"
type input "5.36"
click at [194, 230] on div at bounding box center [197, 223] width 22 height 22
click at [201, 222] on div at bounding box center [197, 223] width 22 height 22
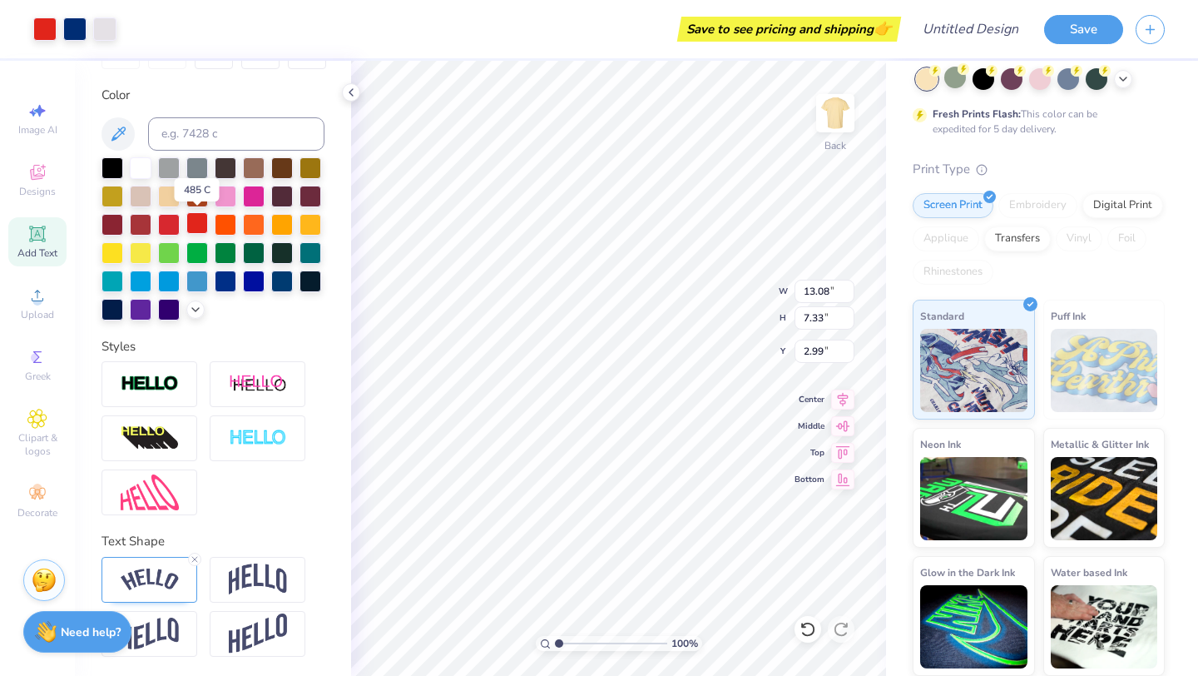
click at [199, 222] on div at bounding box center [197, 223] width 22 height 22
click at [186, 213] on div at bounding box center [197, 223] width 22 height 22
click at [196, 218] on div at bounding box center [197, 223] width 22 height 22
click at [200, 227] on div at bounding box center [197, 223] width 22 height 22
click at [194, 221] on div at bounding box center [197, 223] width 22 height 22
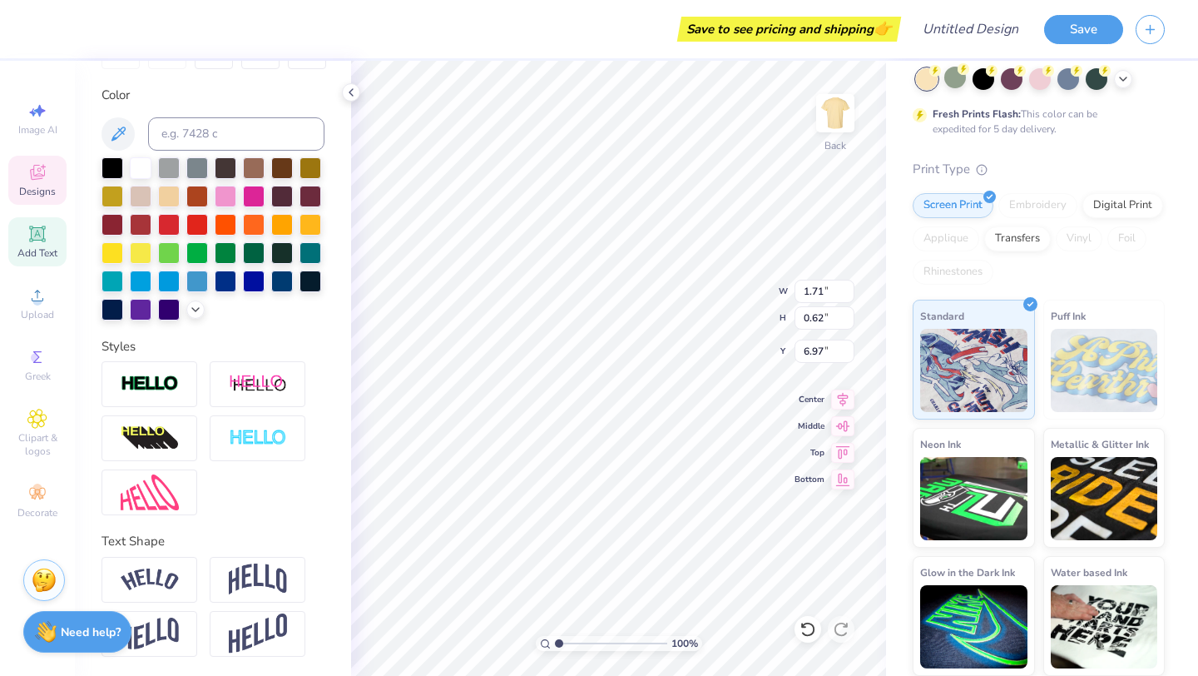
type input "2.15"
click at [196, 222] on div at bounding box center [197, 223] width 22 height 22
click at [204, 220] on div at bounding box center [197, 223] width 22 height 22
type input "2.15"
type input "6.31"
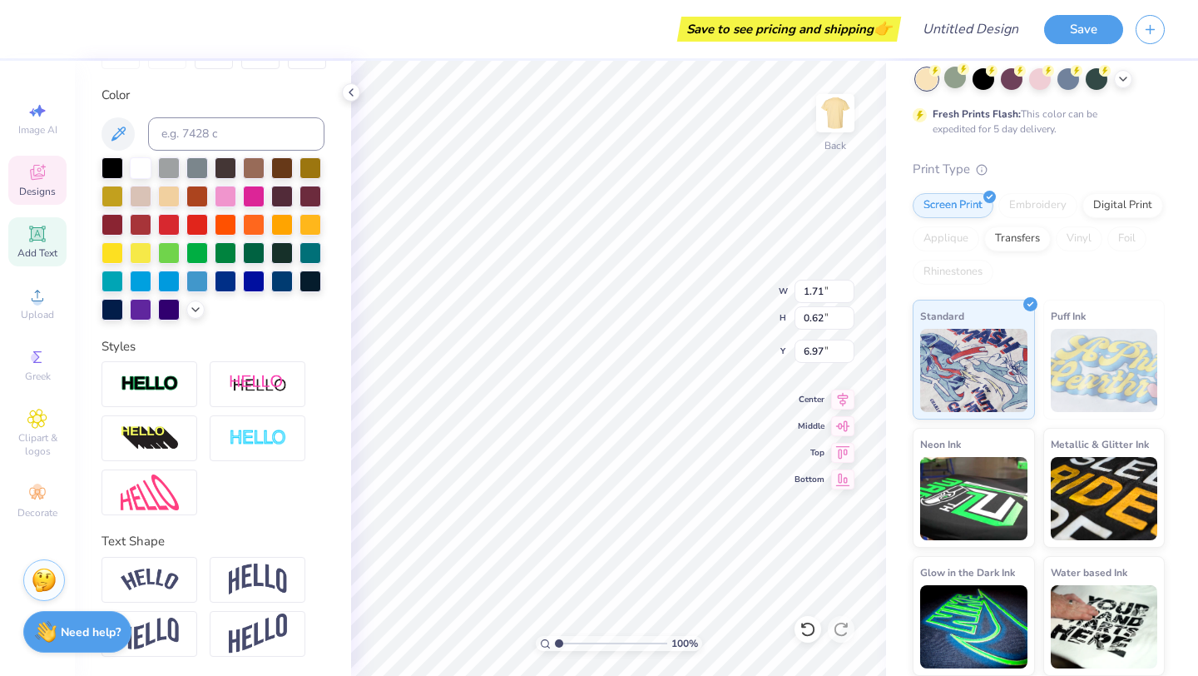
type input "7.61"
type input "2.15"
type input "7.60"
type input "3.73"
click at [49, 186] on span "Designs" at bounding box center [37, 191] width 37 height 13
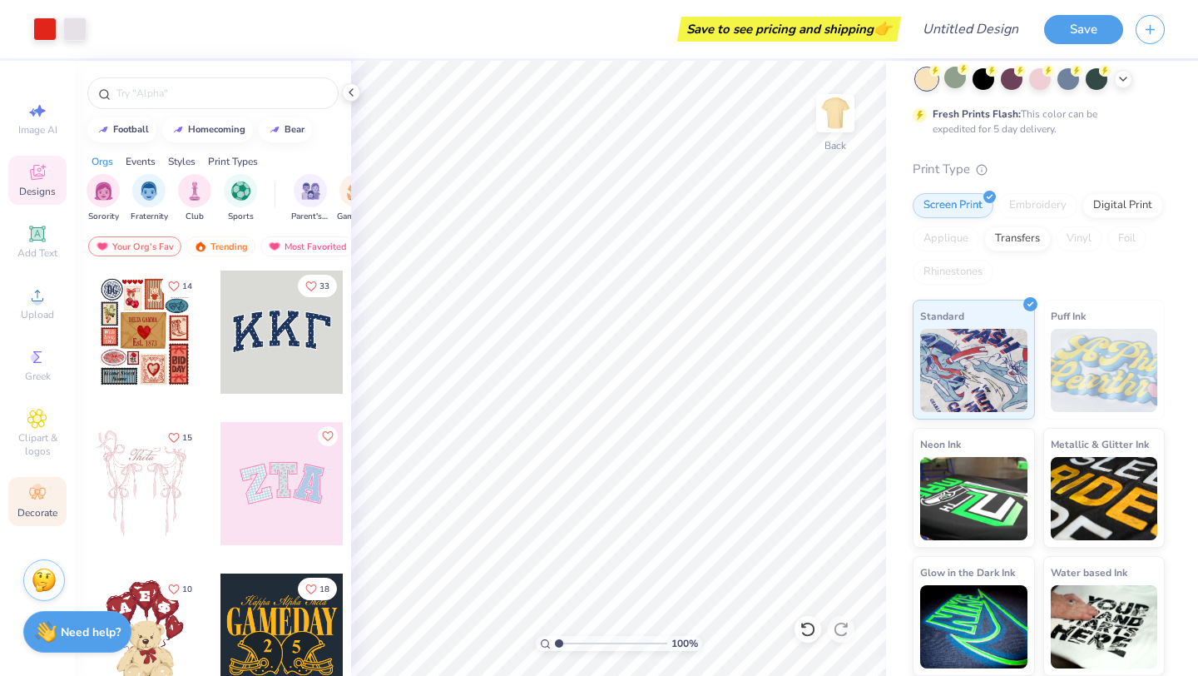
click at [29, 496] on icon at bounding box center [37, 494] width 20 height 20
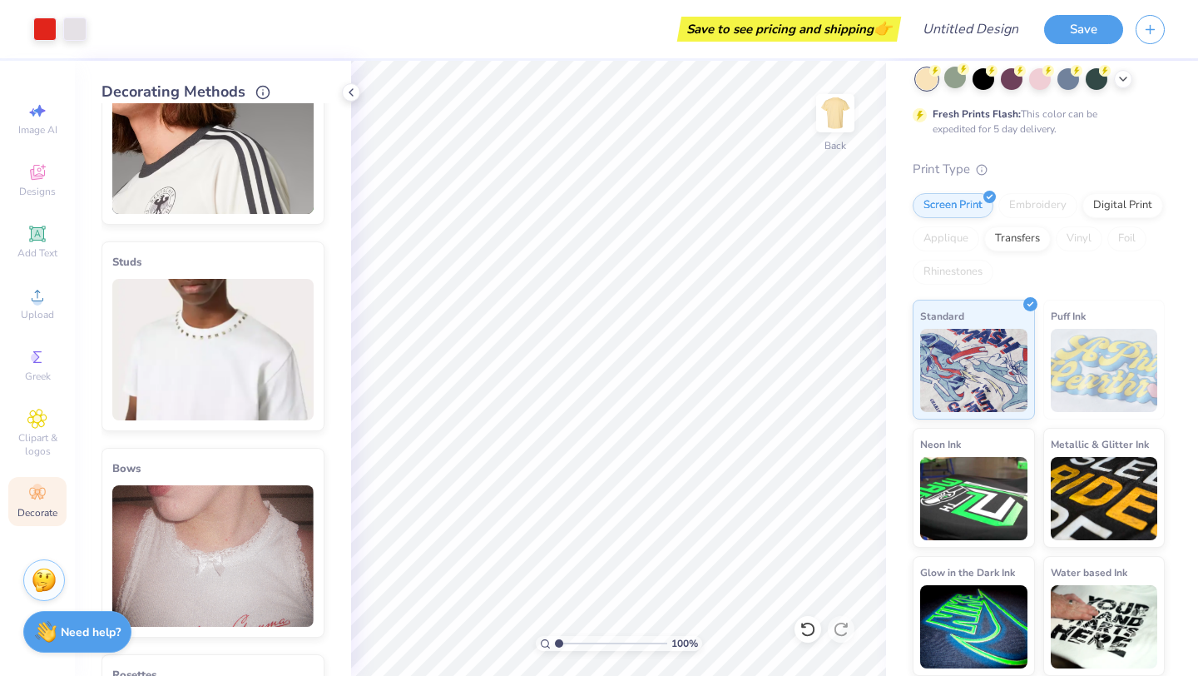
scroll to position [0, 0]
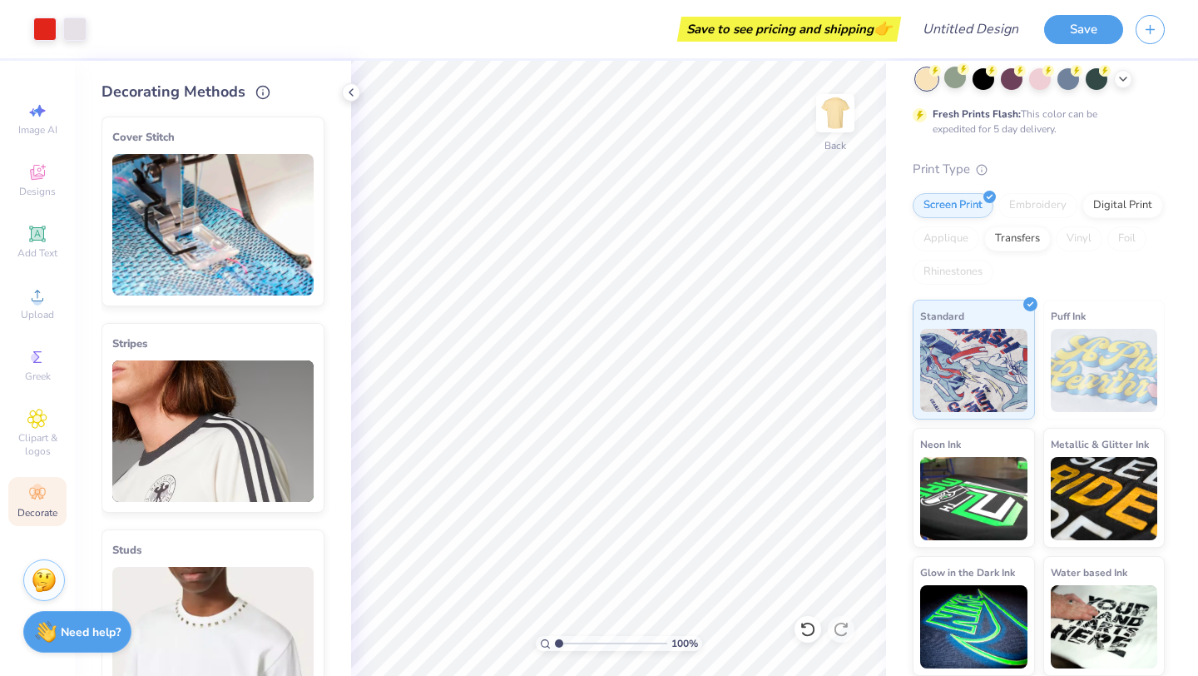
click at [260, 397] on img at bounding box center [212, 430] width 201 height 141
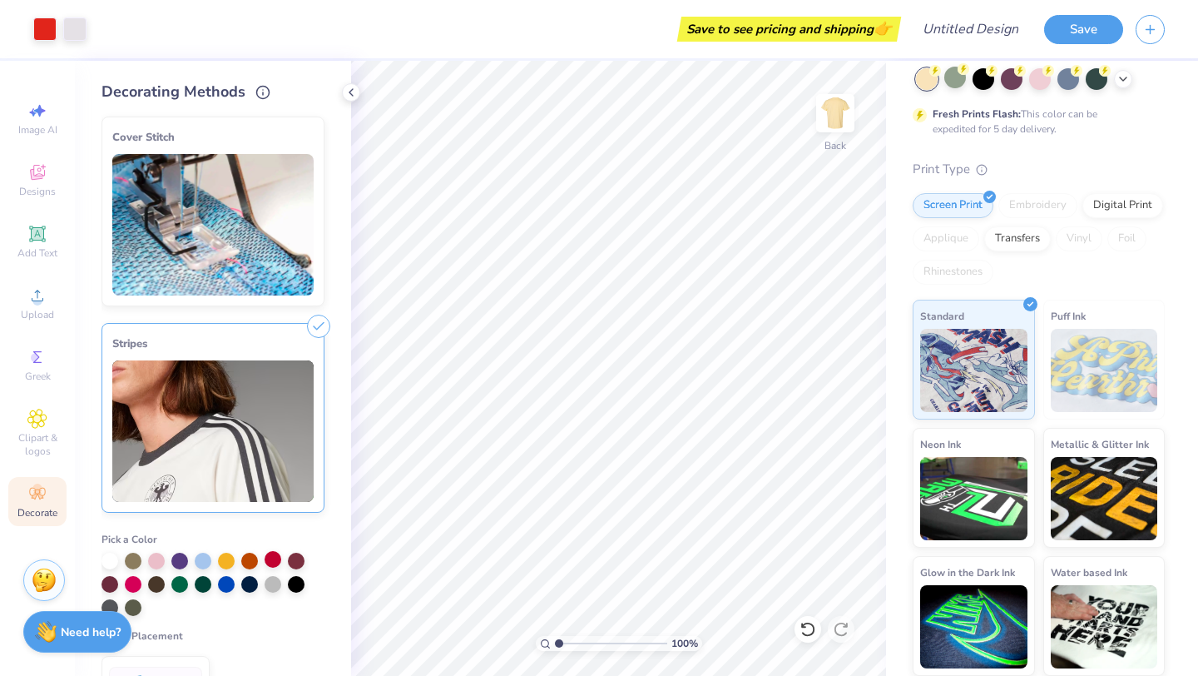
click at [273, 560] on div at bounding box center [273, 559] width 17 height 17
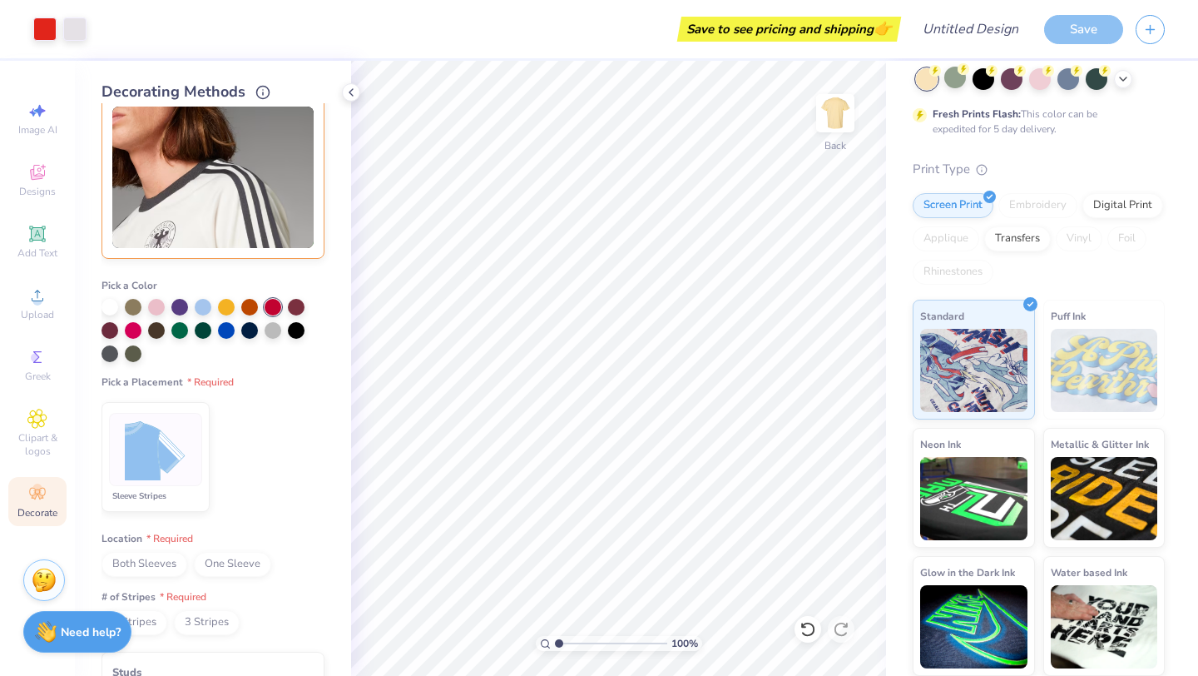
scroll to position [256, 0]
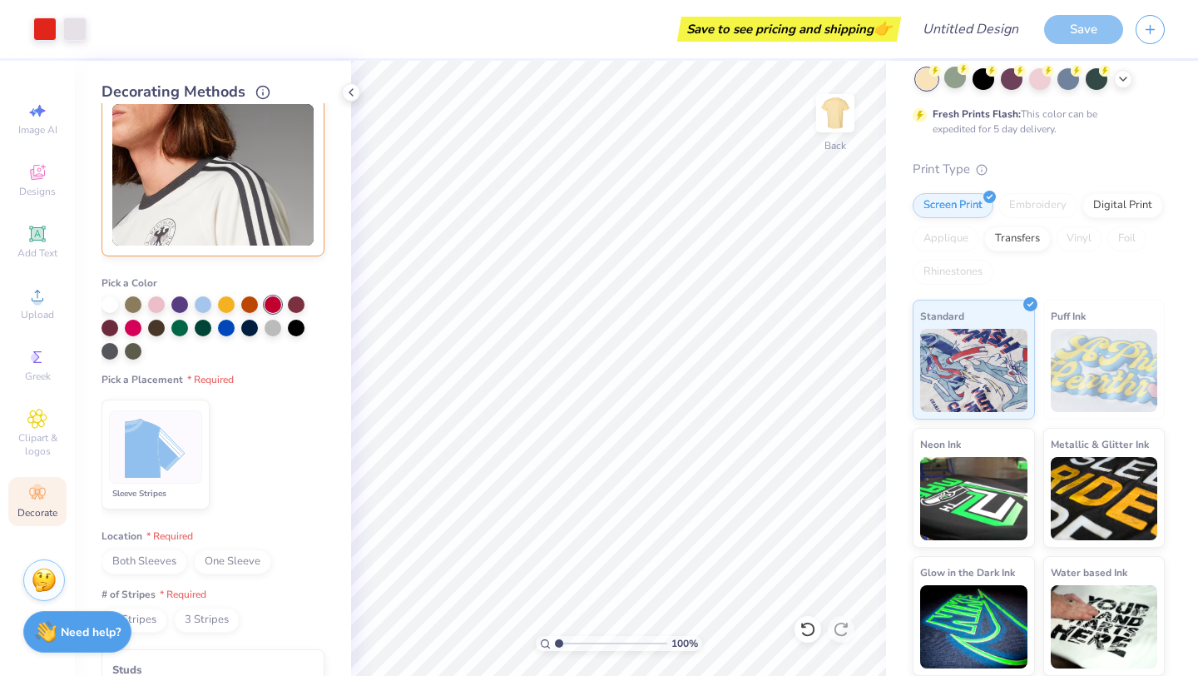
click at [174, 454] on img at bounding box center [156, 447] width 62 height 62
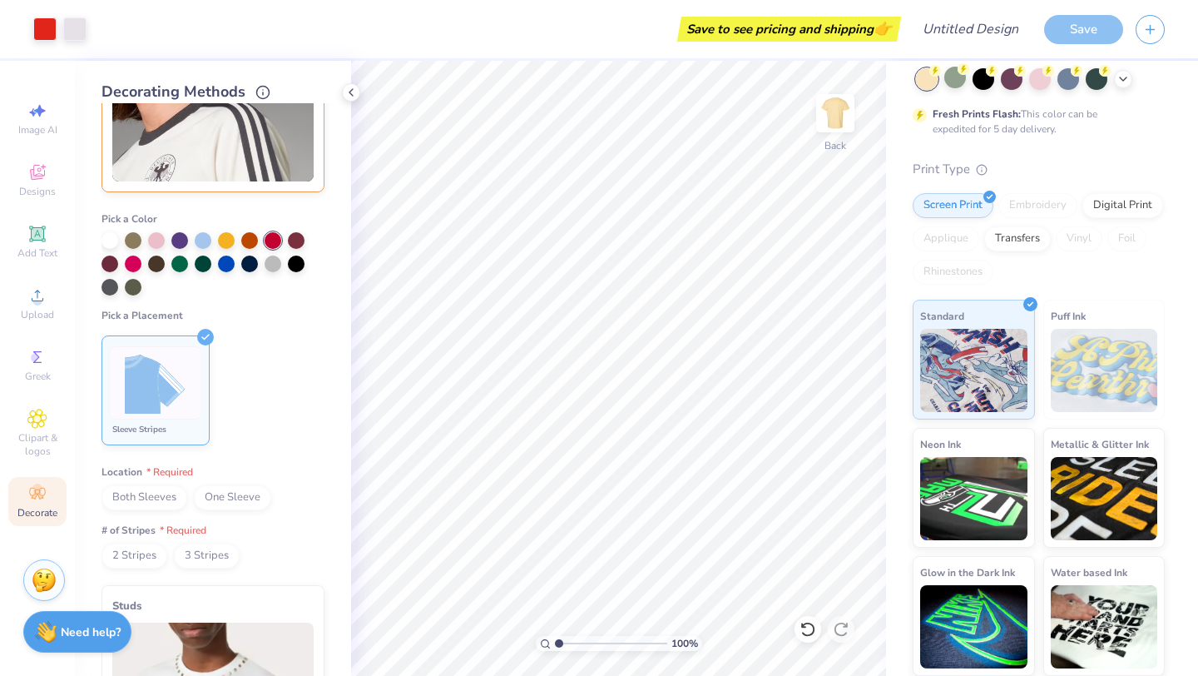
scroll to position [325, 0]
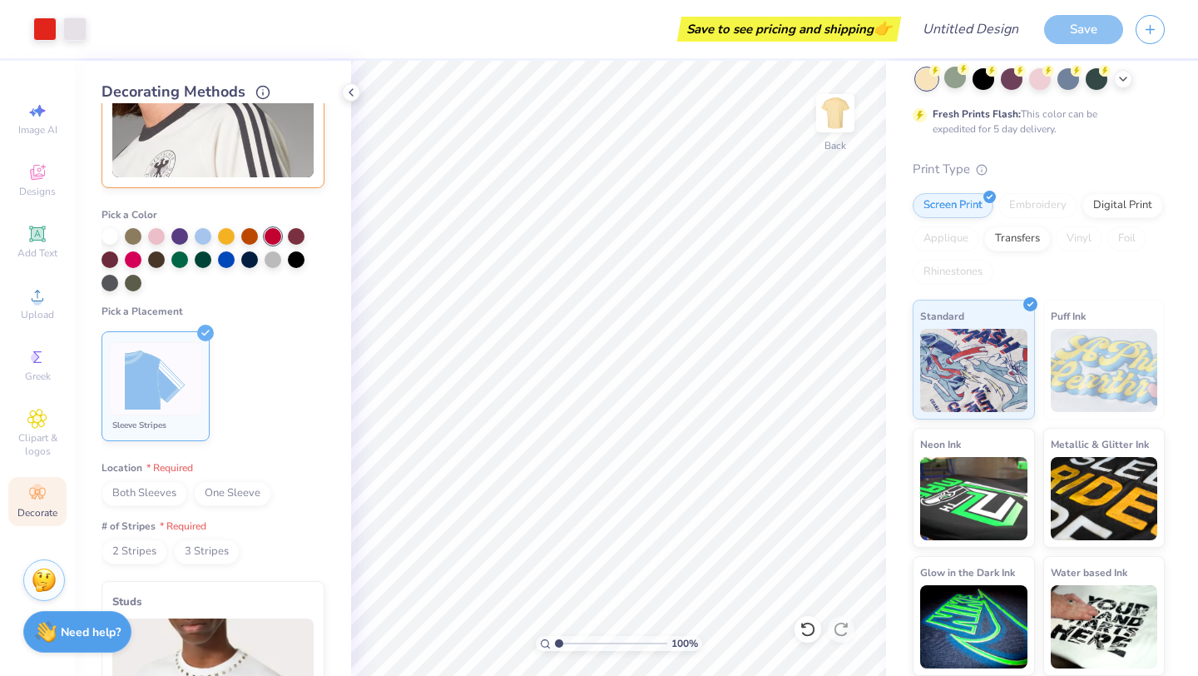
click at [186, 486] on span "Both Sleeves" at bounding box center [145, 493] width 86 height 25
click at [244, 494] on span "One Sleeve" at bounding box center [232, 493] width 77 height 25
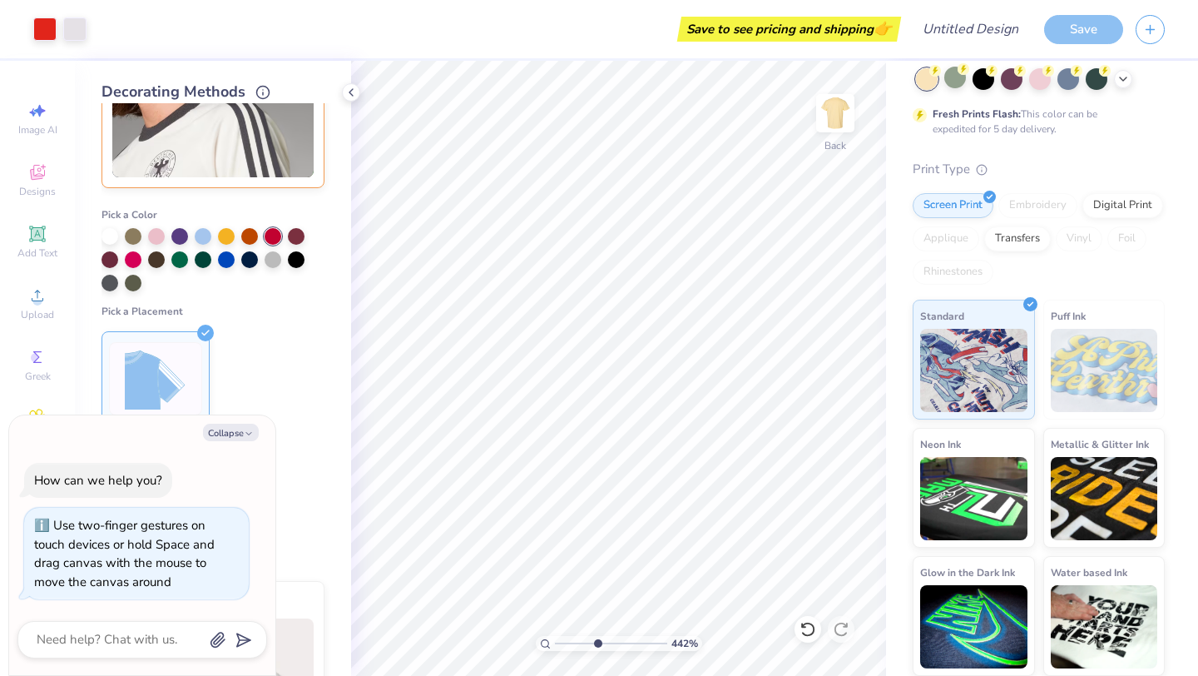
type input "4.61"
type textarea "x"
type input "4.71"
type textarea "x"
type input "1"
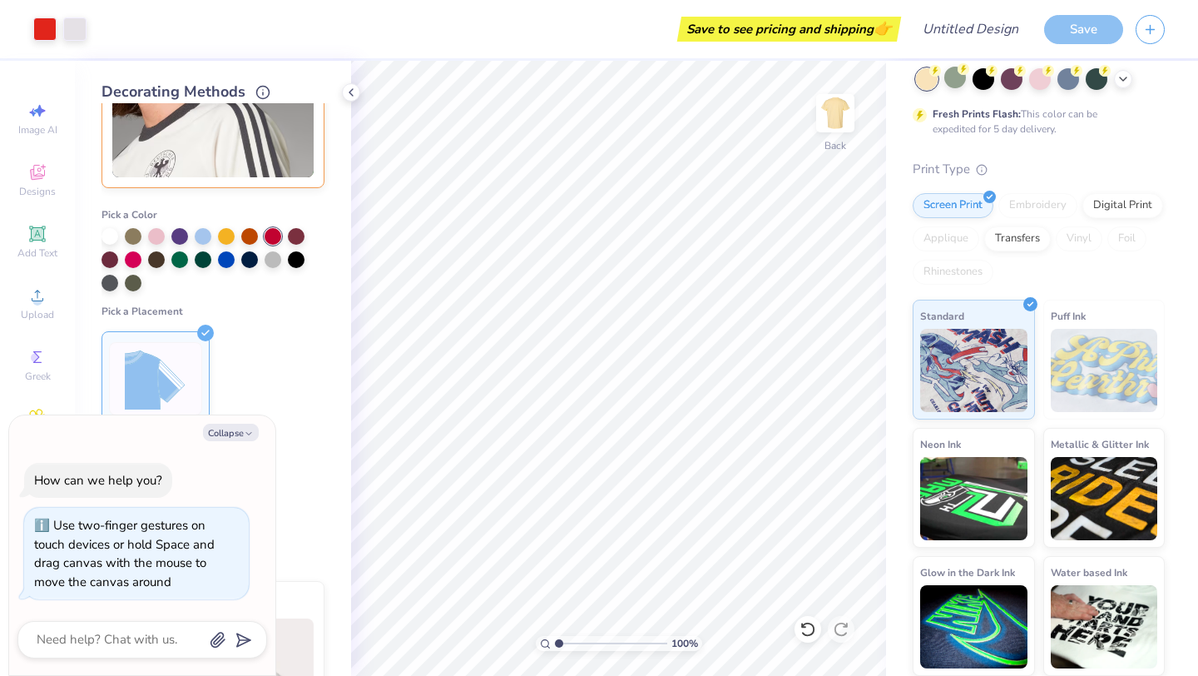
click at [558, 643] on input "range" at bounding box center [611, 643] width 112 height 15
click at [275, 423] on ul "Sleeve Stripes" at bounding box center [213, 386] width 223 height 123
click at [236, 427] on button "Collapse" at bounding box center [231, 432] width 56 height 17
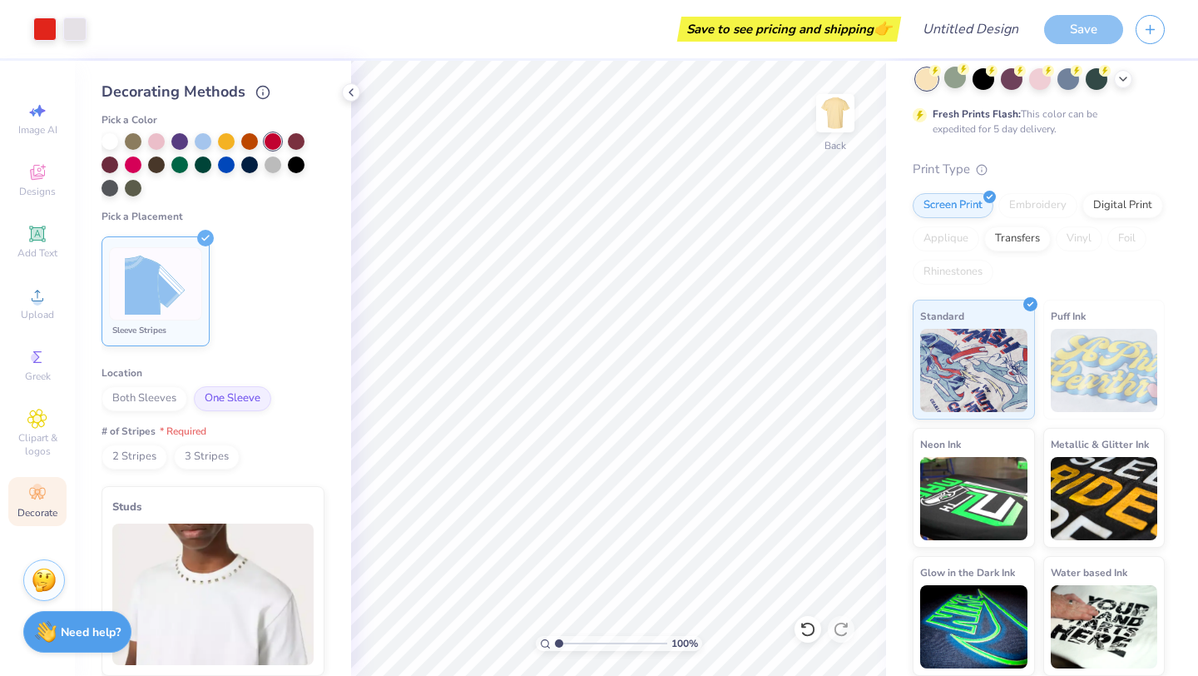
scroll to position [421, 0]
click at [141, 449] on span "2 Stripes" at bounding box center [135, 455] width 66 height 25
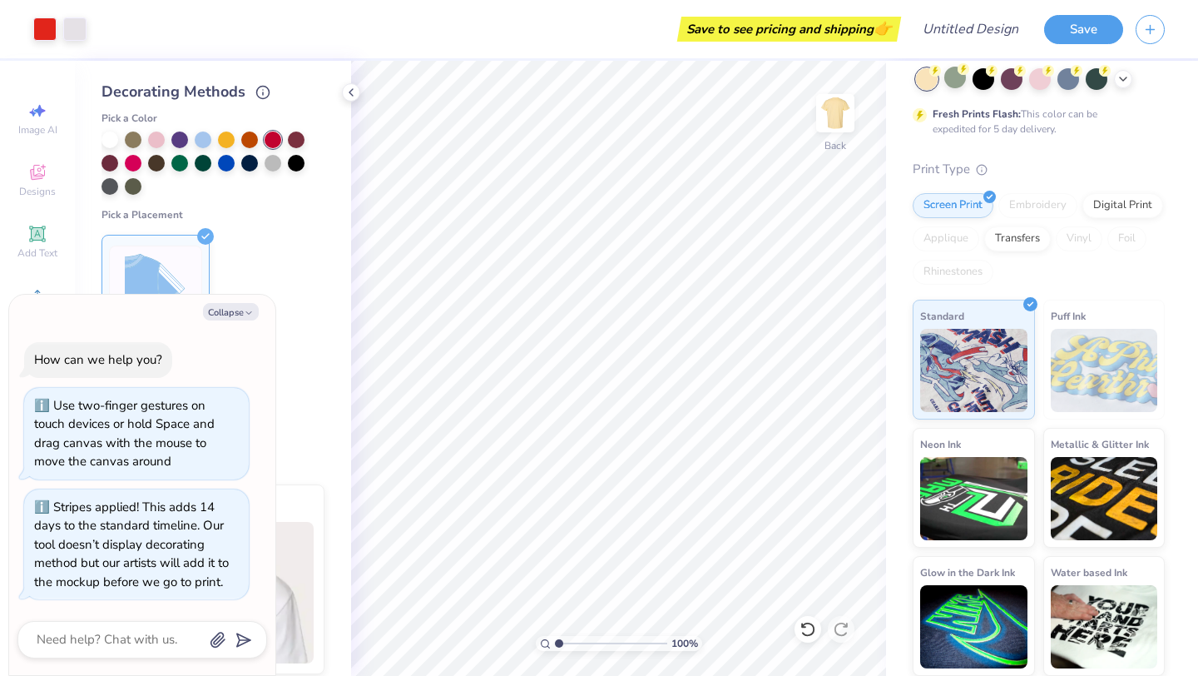
click at [301, 407] on div "Both Sleeves One Sleeve" at bounding box center [213, 396] width 223 height 25
click at [246, 311] on icon "button" at bounding box center [249, 313] width 10 height 10
type textarea "x"
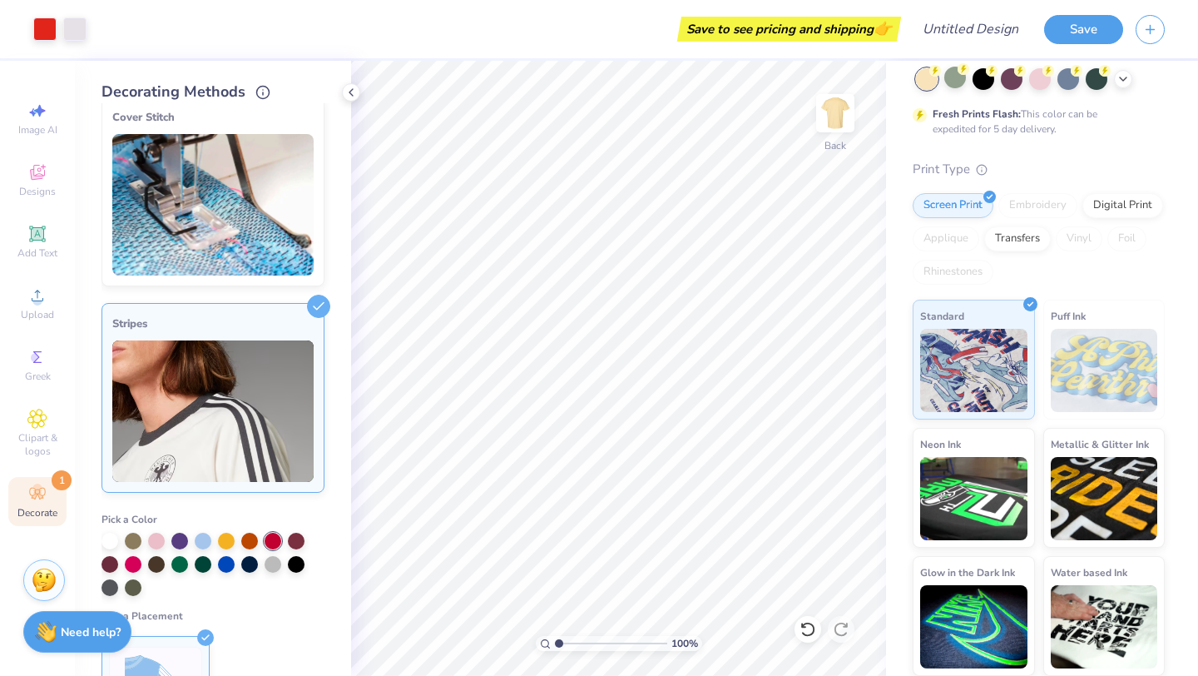
scroll to position [0, 0]
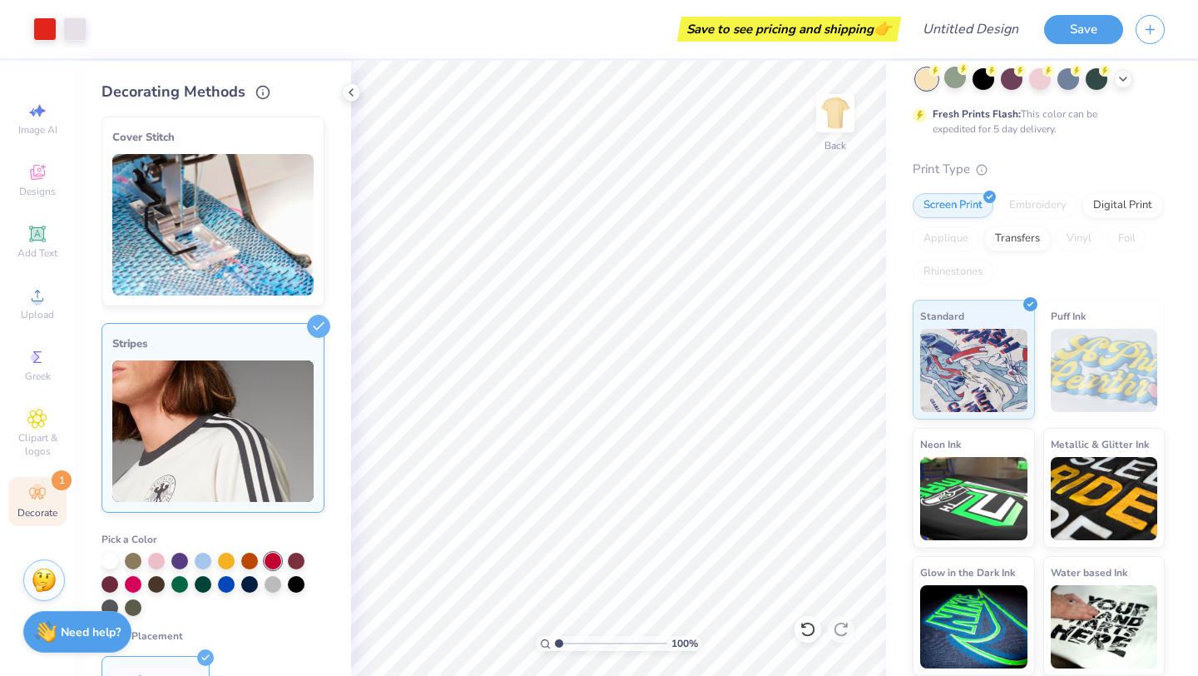
click at [59, 505] on div "Decorate 1" at bounding box center [37, 501] width 58 height 49
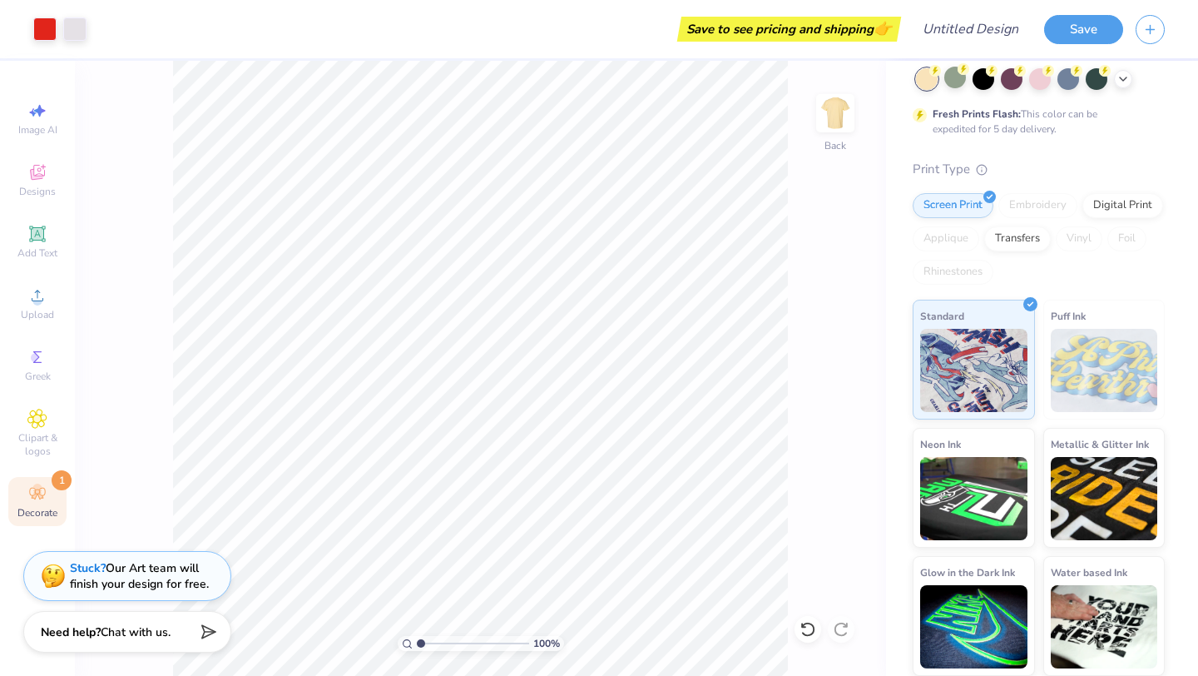
click at [45, 500] on icon at bounding box center [37, 494] width 20 height 20
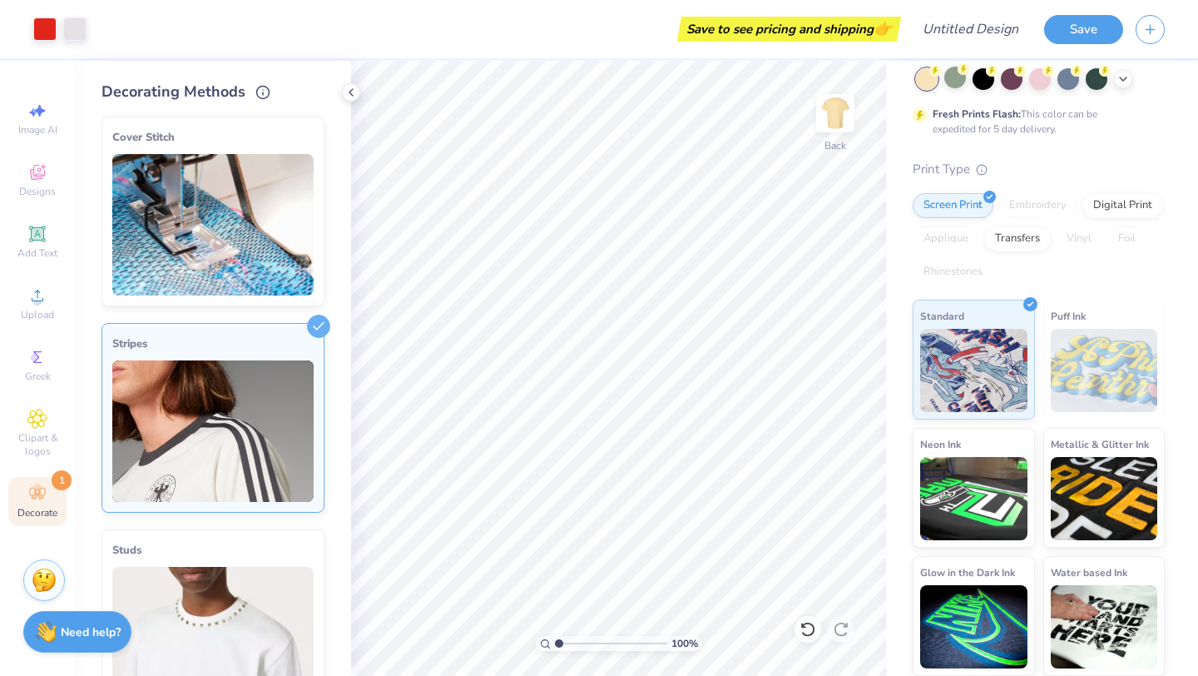
click at [158, 452] on img at bounding box center [212, 430] width 201 height 141
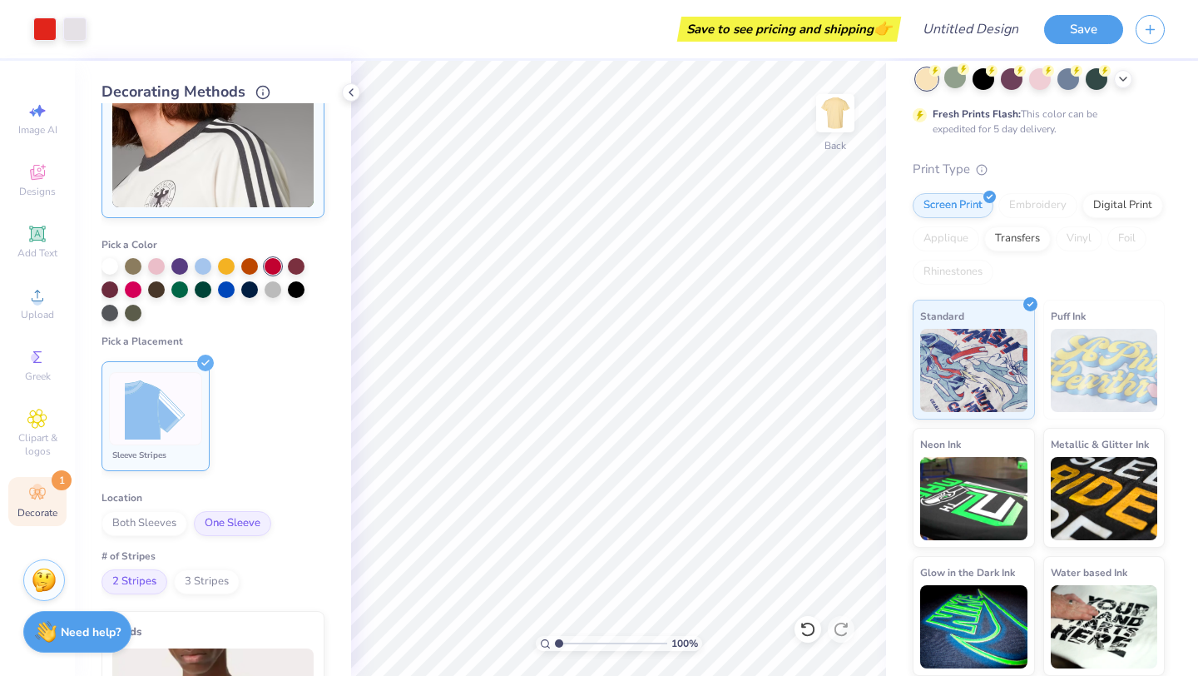
scroll to position [296, 0]
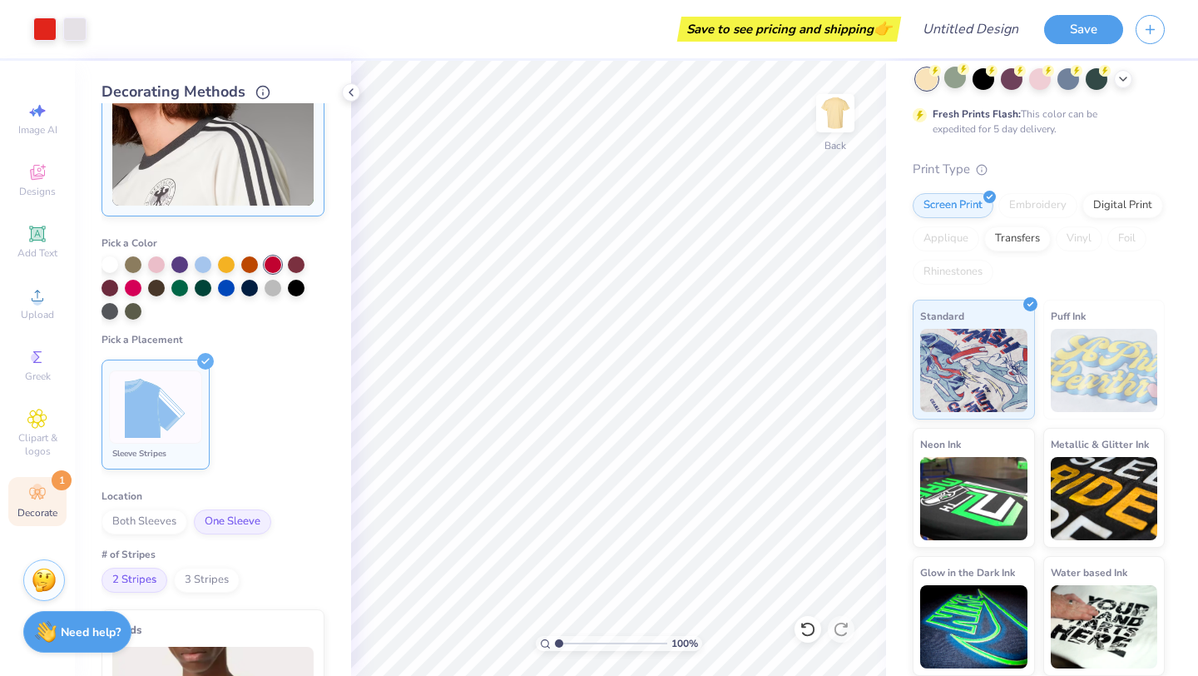
click at [239, 538] on div "Pick a Color Pick a Placement Sleeve Stripes Location Both Sleeves One Sleeve #…" at bounding box center [213, 408] width 223 height 370
click at [242, 527] on span "One Sleeve" at bounding box center [232, 521] width 77 height 25
click at [131, 578] on span "2 Stripes" at bounding box center [135, 580] width 66 height 25
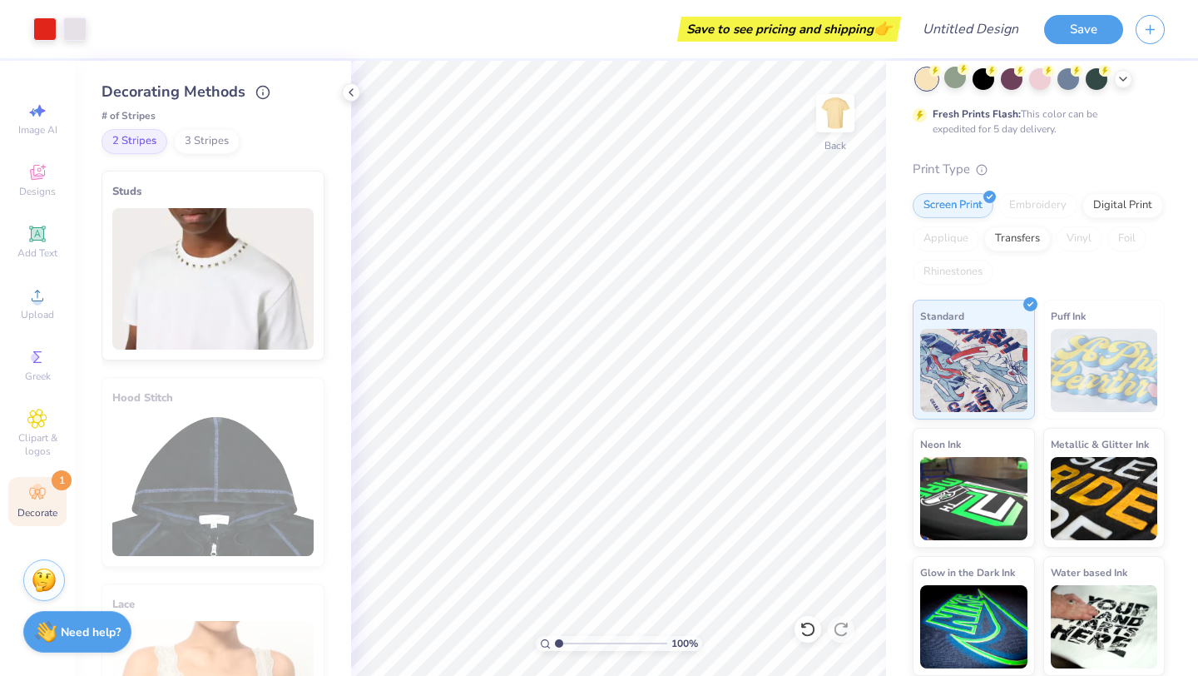
scroll to position [1262, 0]
